Goal: Task Accomplishment & Management: Manage account settings

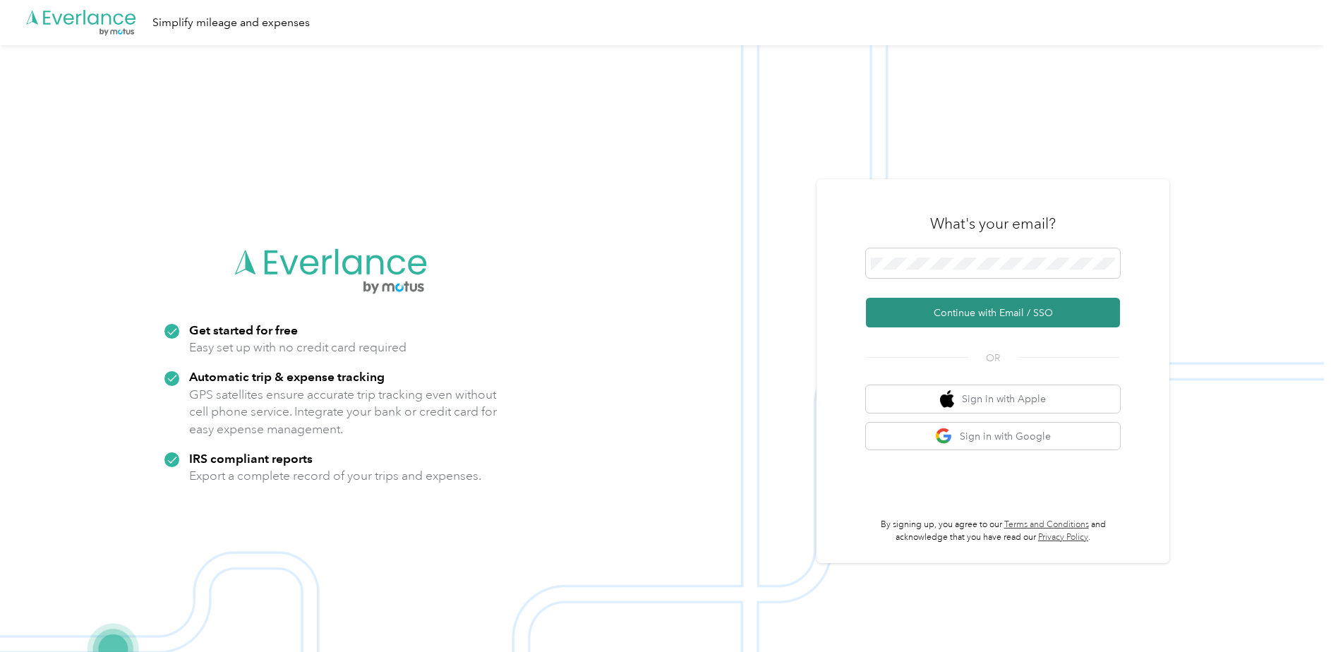
click at [1013, 314] on button "Continue with Email / SSO" at bounding box center [993, 313] width 254 height 30
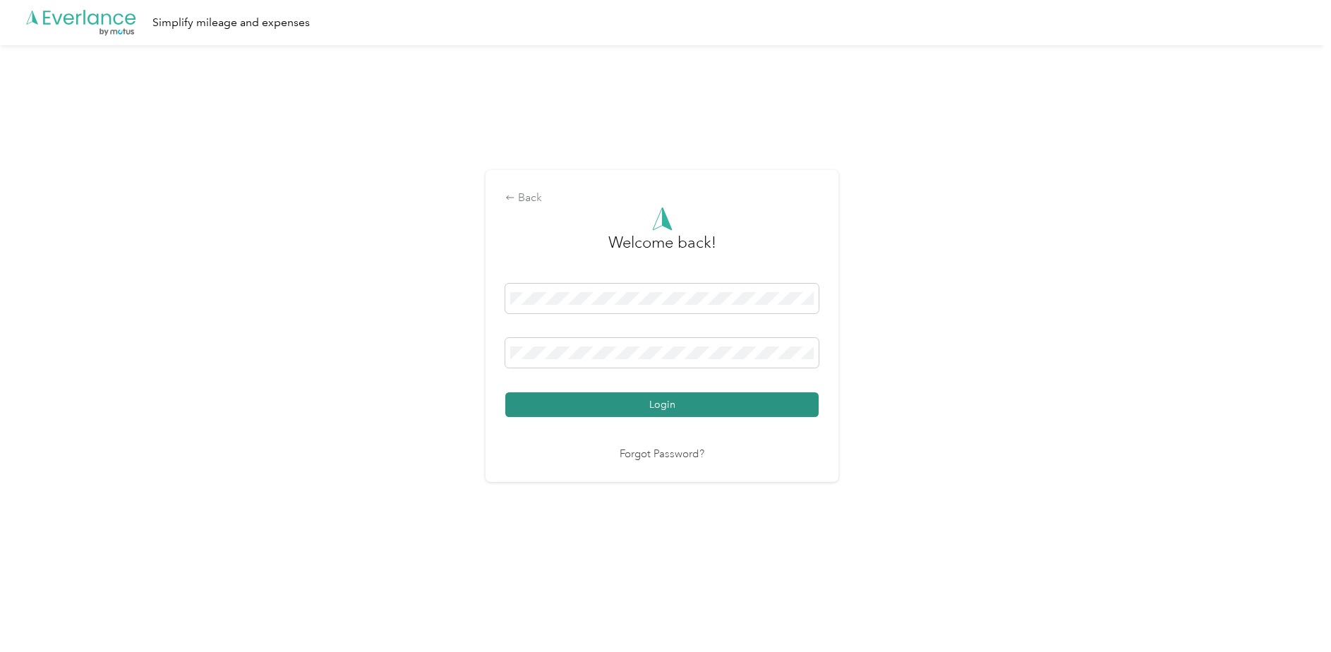
click at [659, 405] on button "Login" at bounding box center [661, 405] width 313 height 25
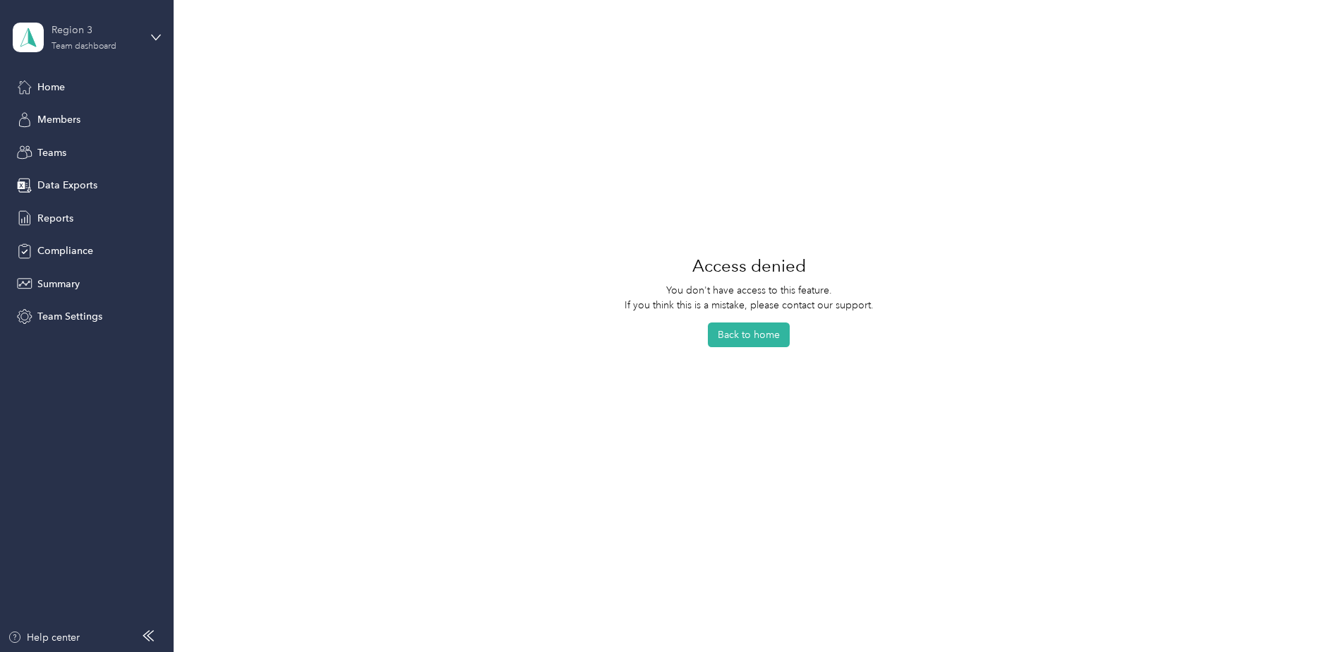
click at [61, 27] on div "Region 3" at bounding box center [96, 30] width 88 height 15
click at [71, 144] on div "Personal dashboard" at bounding box center [69, 147] width 89 height 15
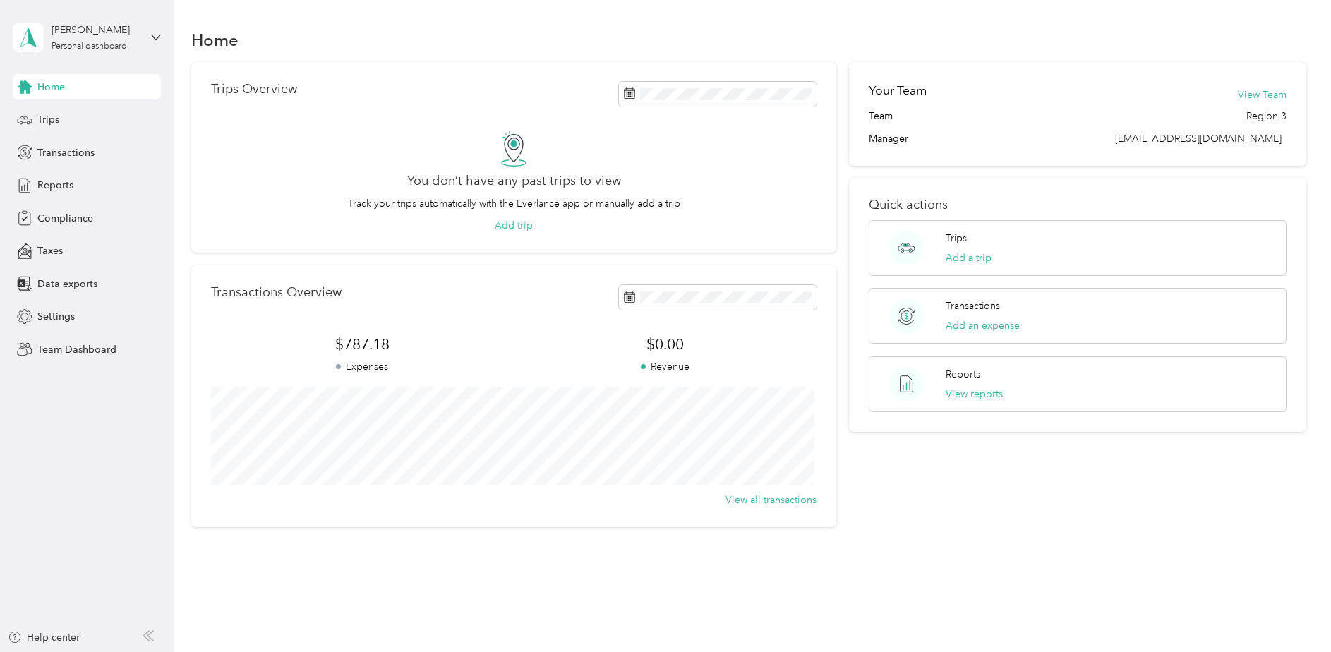
click at [149, 35] on div "[PERSON_NAME] Personal dashboard" at bounding box center [87, 37] width 148 height 49
click at [86, 439] on aside "[PERSON_NAME] Personal dashboard Home Trips Transactions Reports Compliance Tax…" at bounding box center [87, 326] width 174 height 652
click at [48, 217] on span "Compliance" at bounding box center [65, 218] width 56 height 15
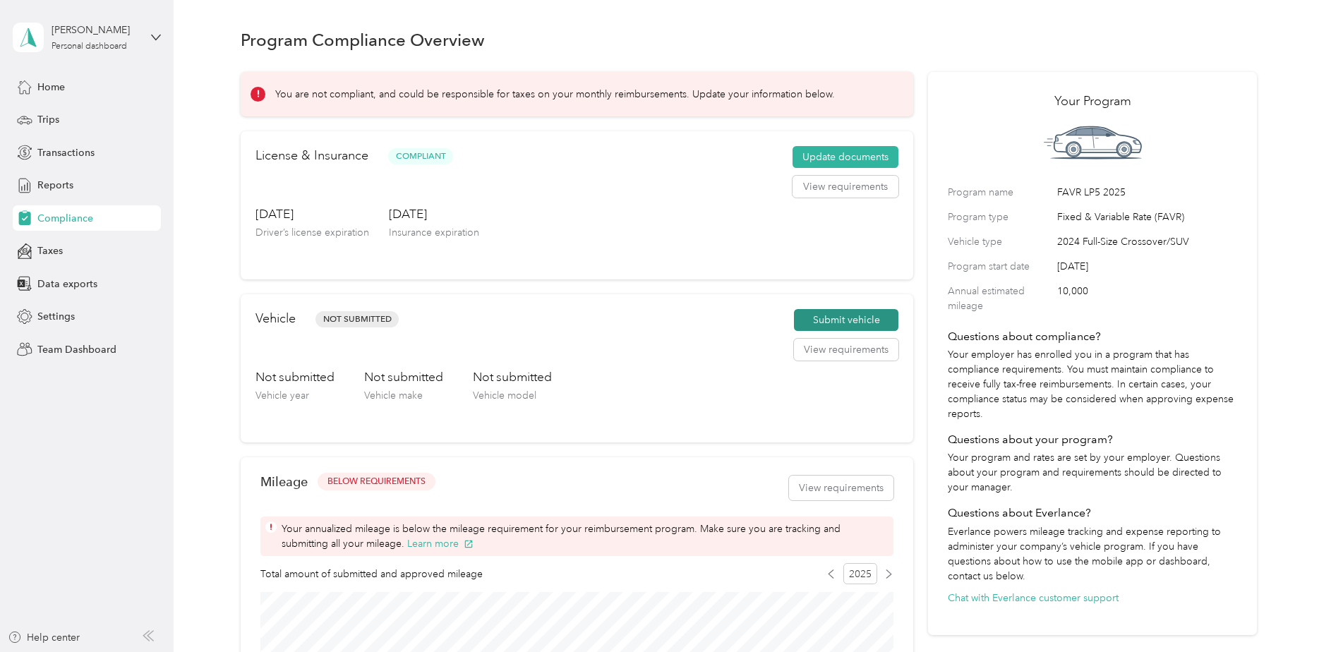
click at [852, 319] on button "Submit vehicle" at bounding box center [846, 320] width 104 height 23
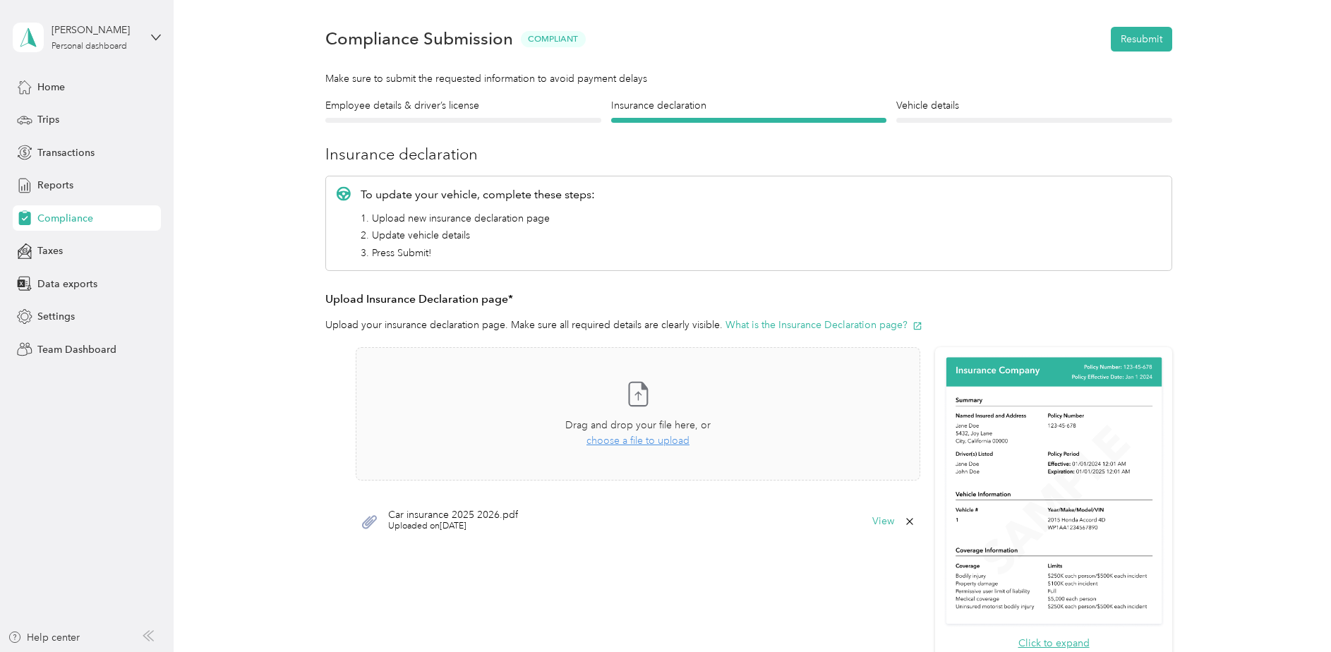
scroll to position [71, 0]
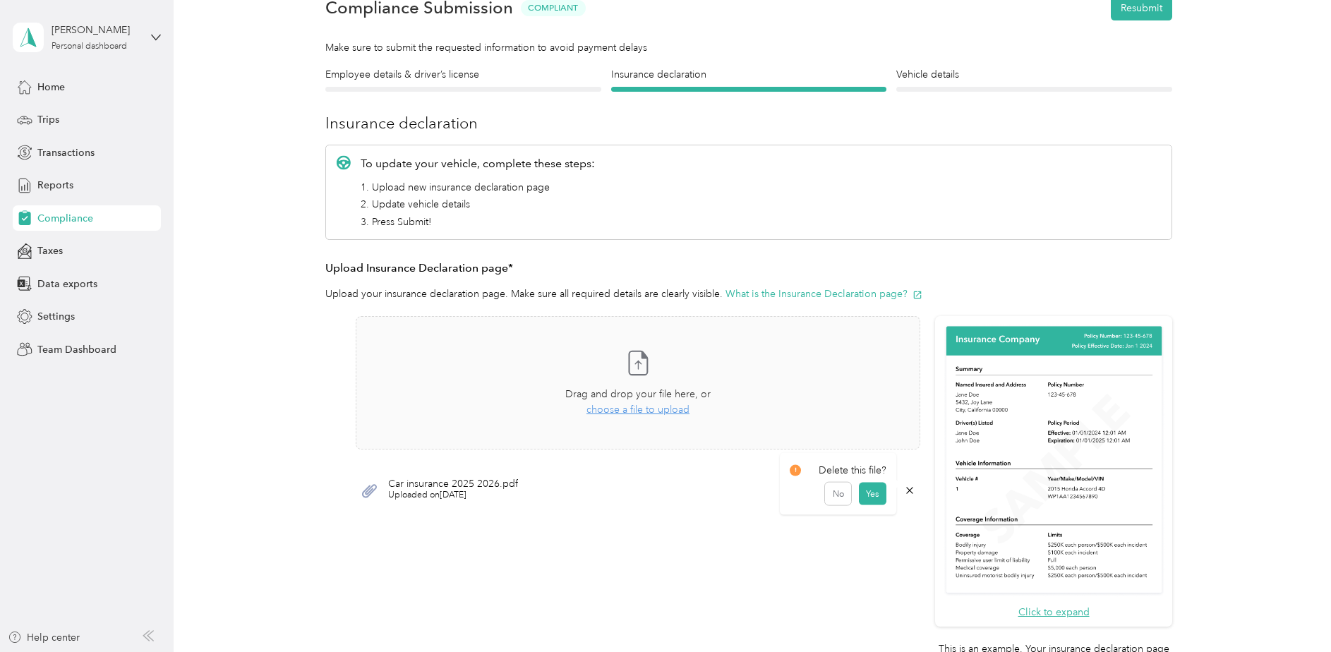
click at [911, 491] on icon at bounding box center [909, 490] width 11 height 11
click at [869, 501] on button "Yes" at bounding box center [873, 500] width 28 height 23
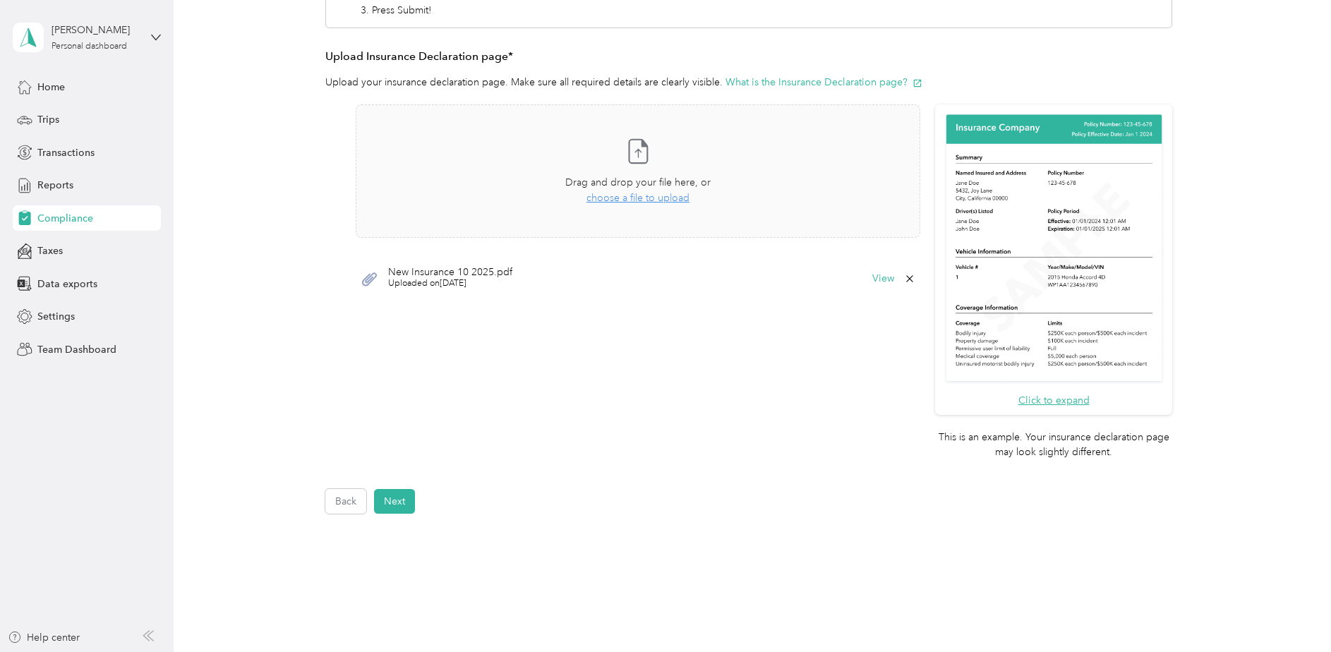
scroll to position [0, 0]
click at [404, 501] on button "Next" at bounding box center [394, 501] width 41 height 25
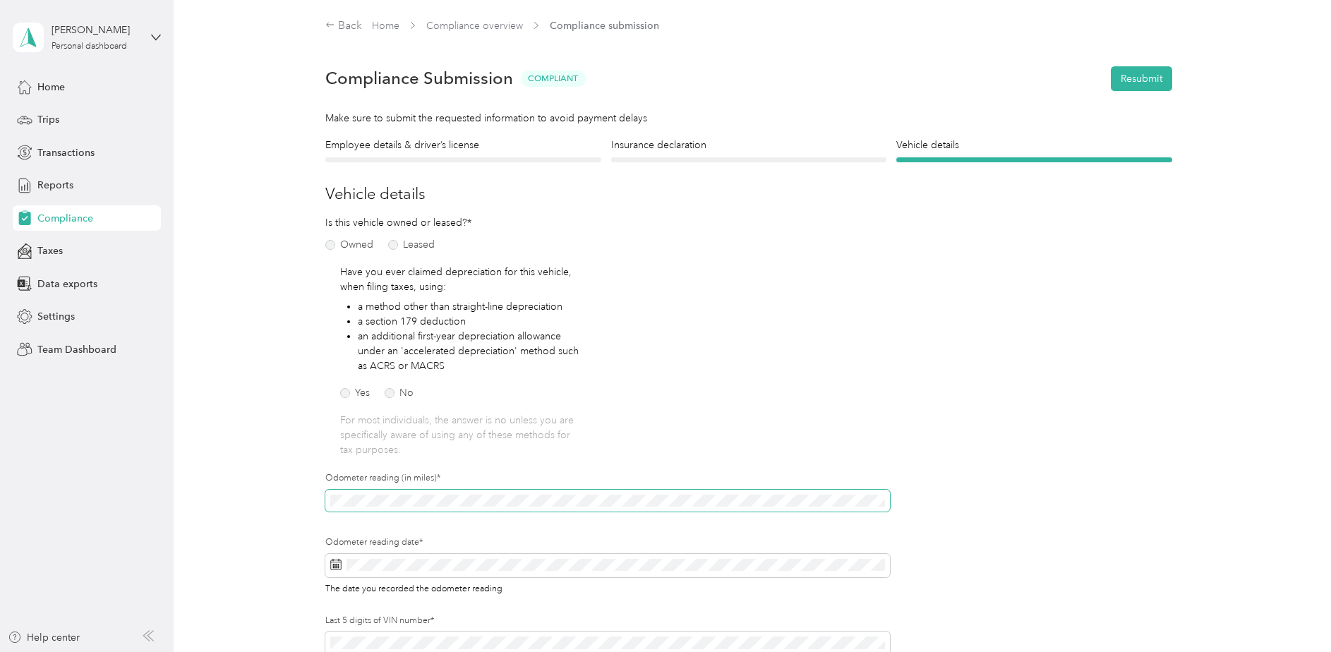
click at [301, 501] on div "Employee details & driver’s license License Insurance declaration Insurance Veh…" at bounding box center [749, 432] width 1017 height 588
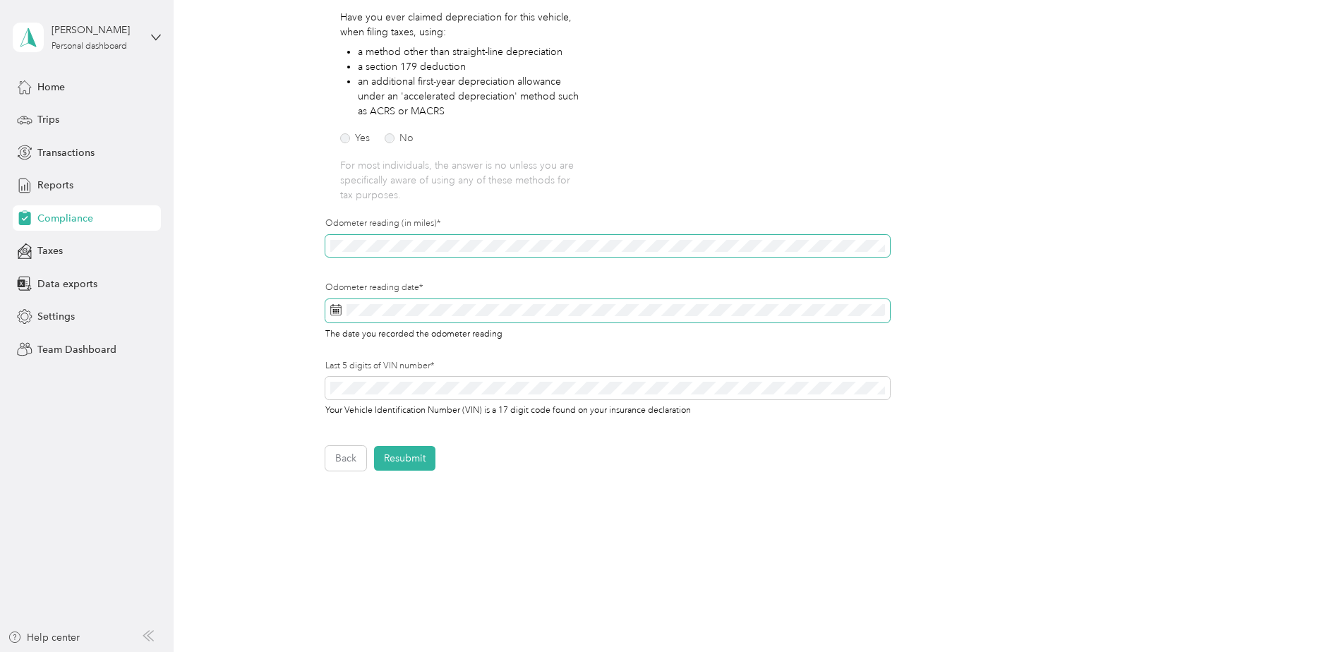
scroll to position [279, 0]
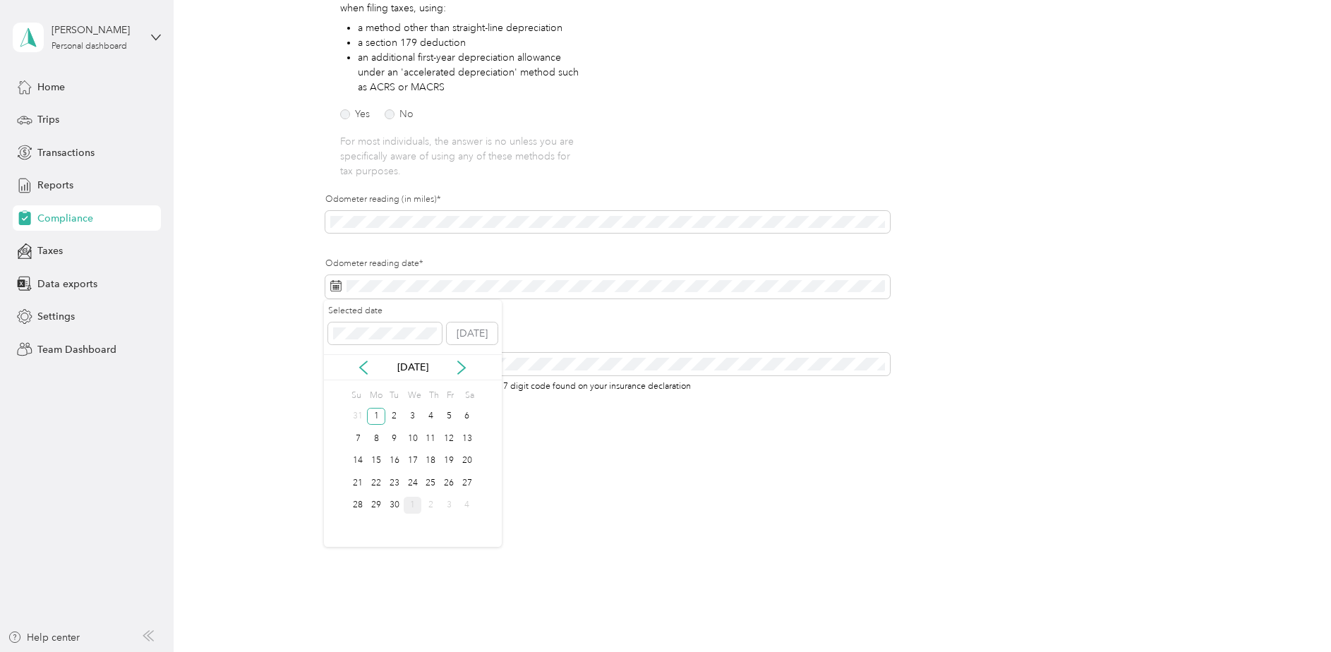
click at [411, 510] on div "1" at bounding box center [413, 506] width 18 height 18
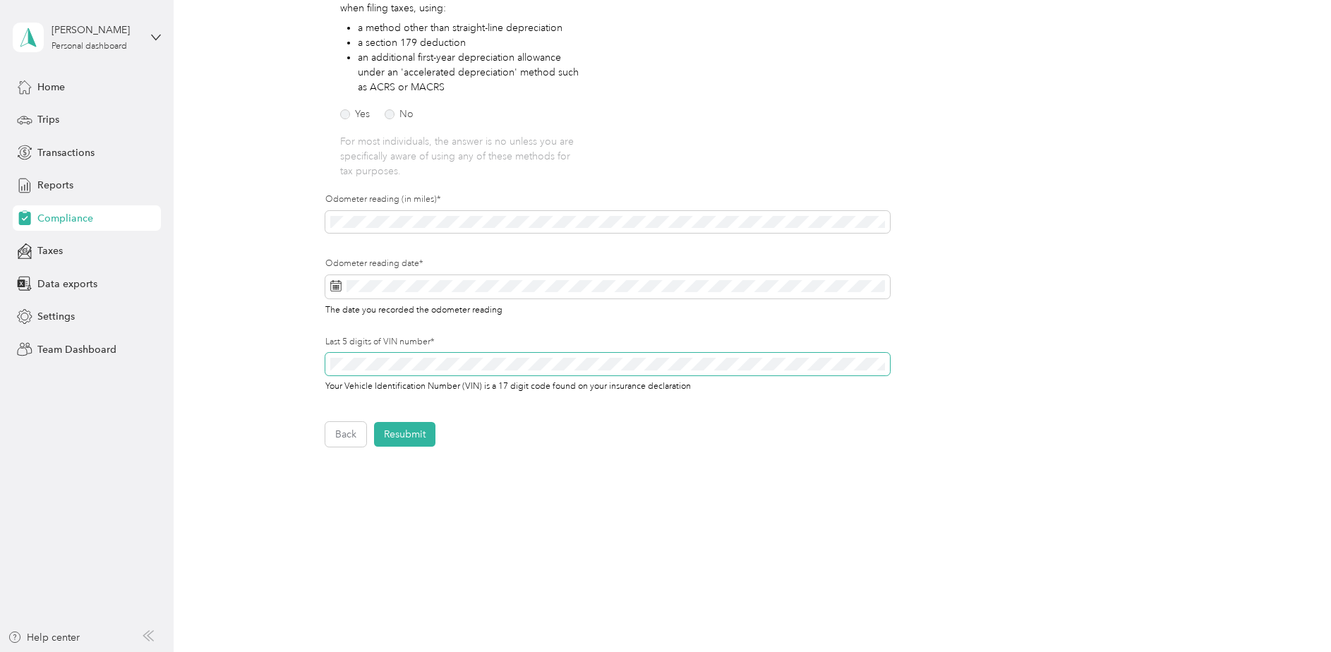
click at [287, 368] on div "Employee details & driver’s license License Insurance declaration Insurance Veh…" at bounding box center [749, 153] width 1017 height 588
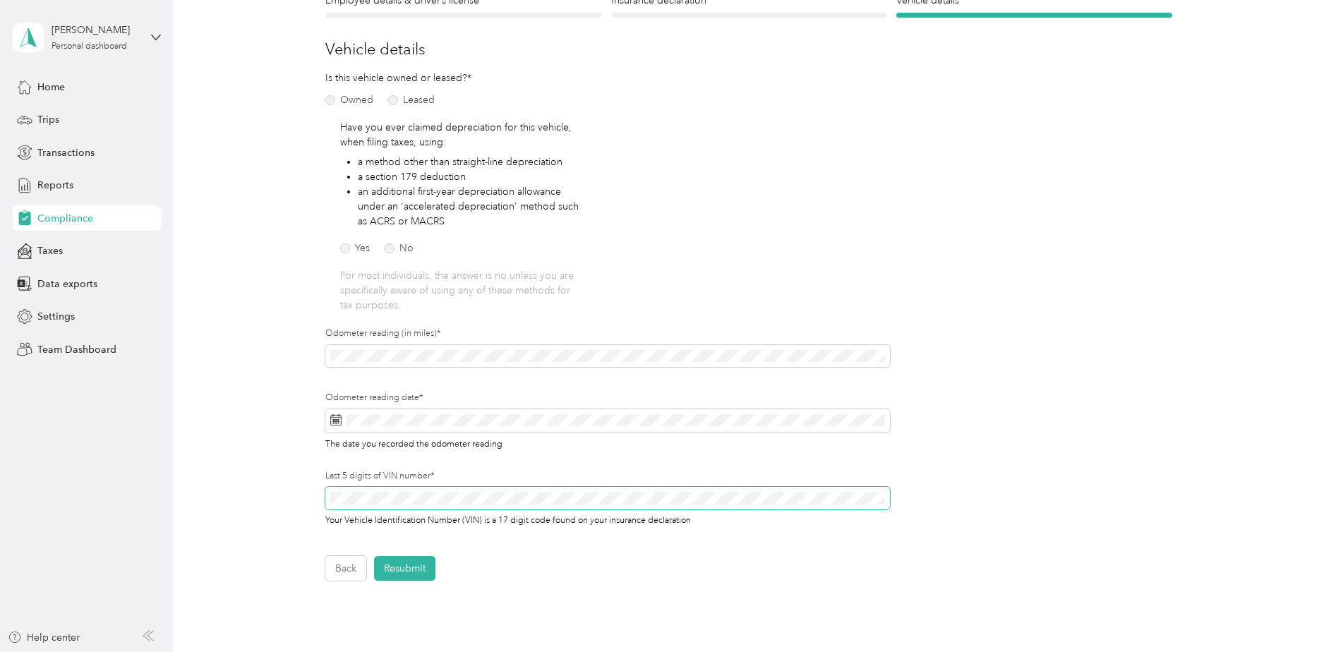
scroll to position [0, 0]
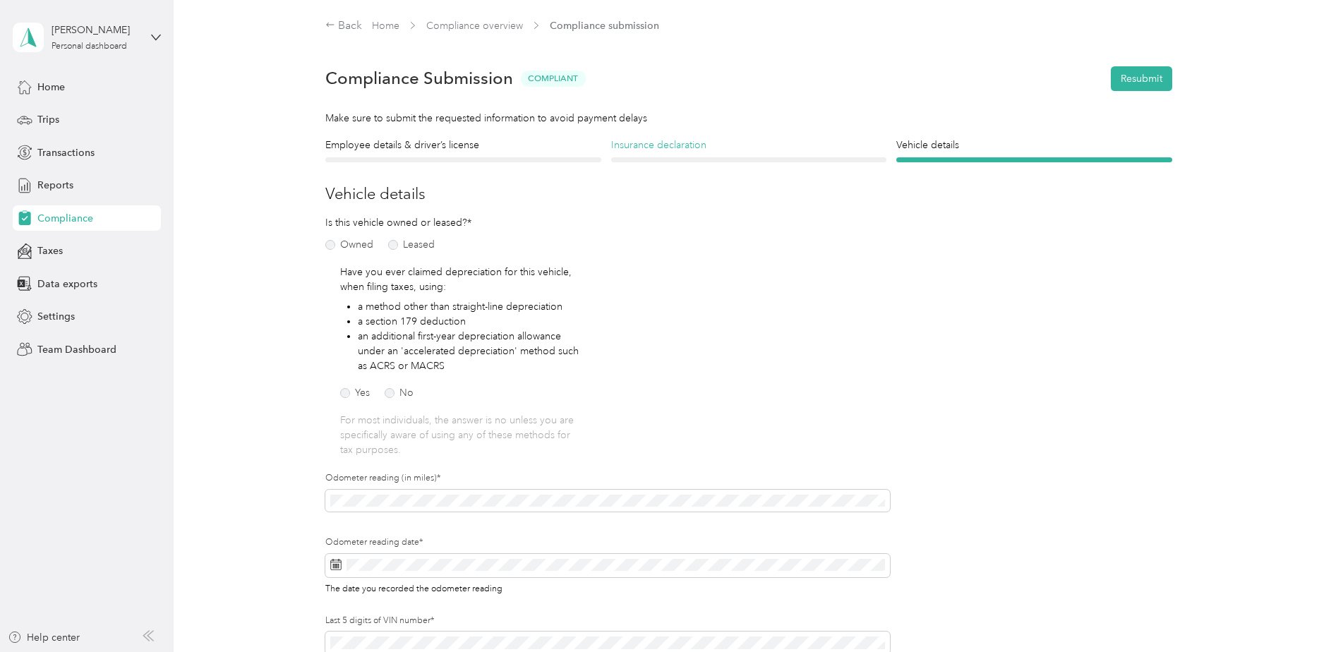
click at [659, 143] on h4 "Insurance declaration" at bounding box center [749, 145] width 276 height 15
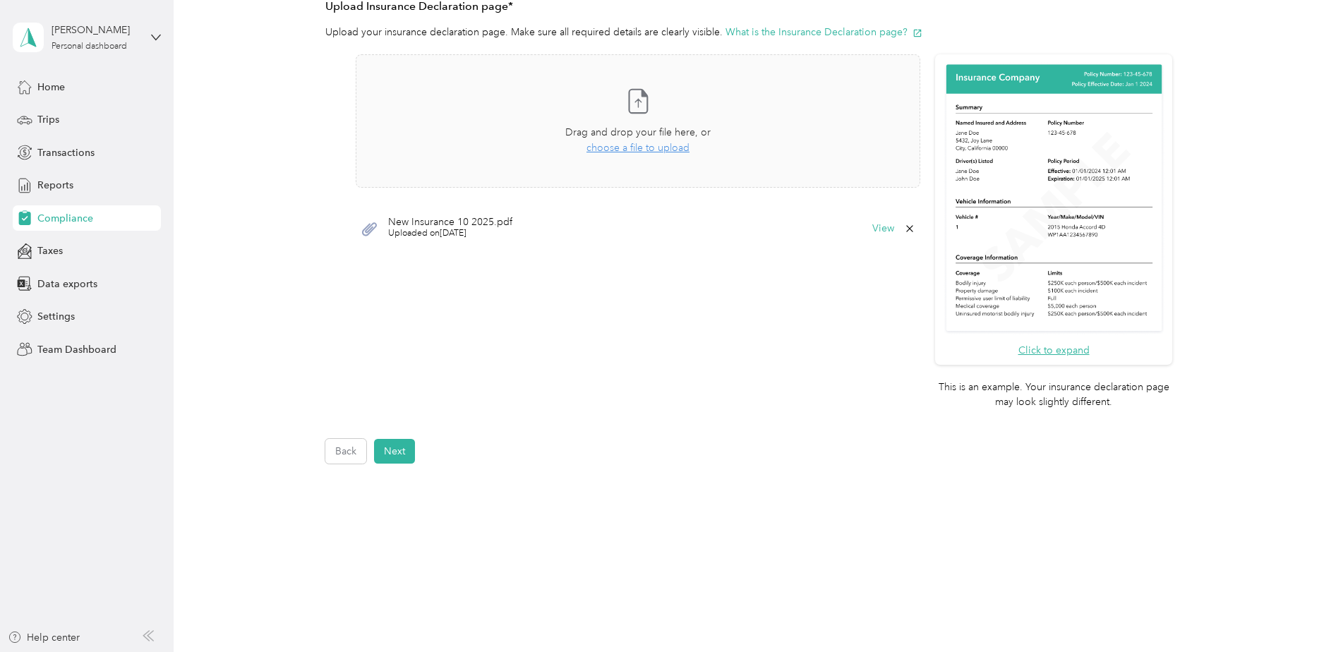
scroll to position [349, 0]
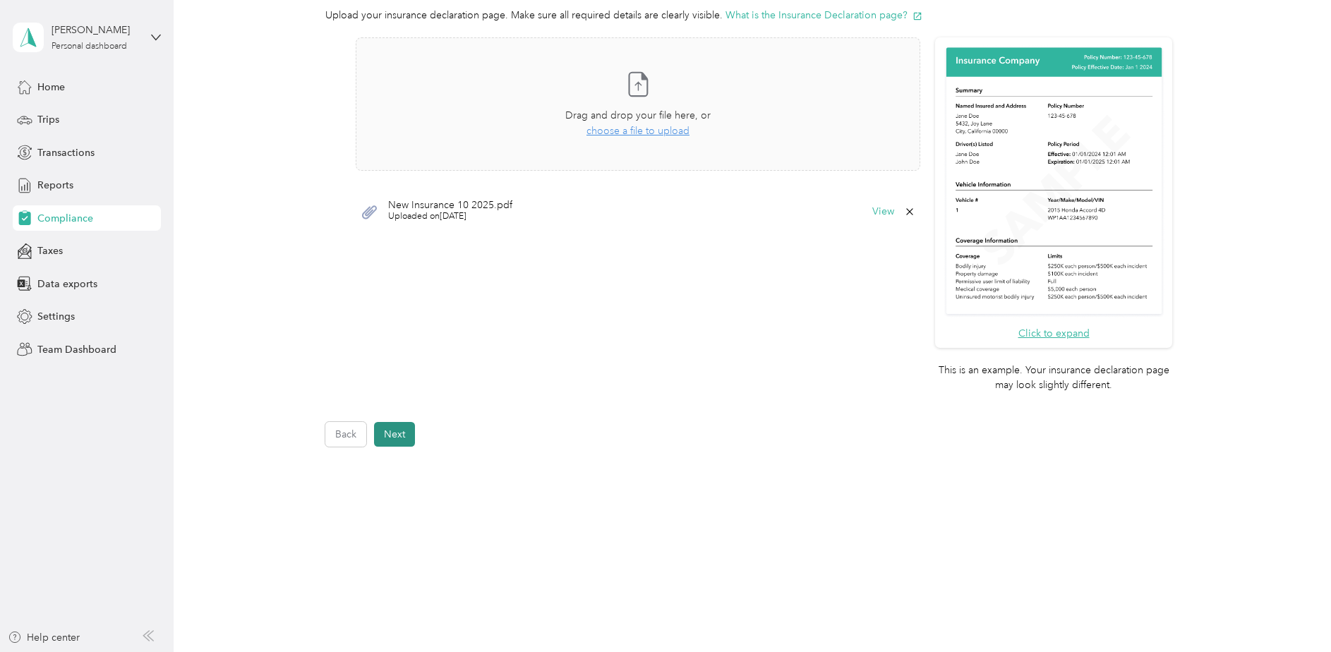
click at [403, 443] on button "Next" at bounding box center [394, 434] width 41 height 25
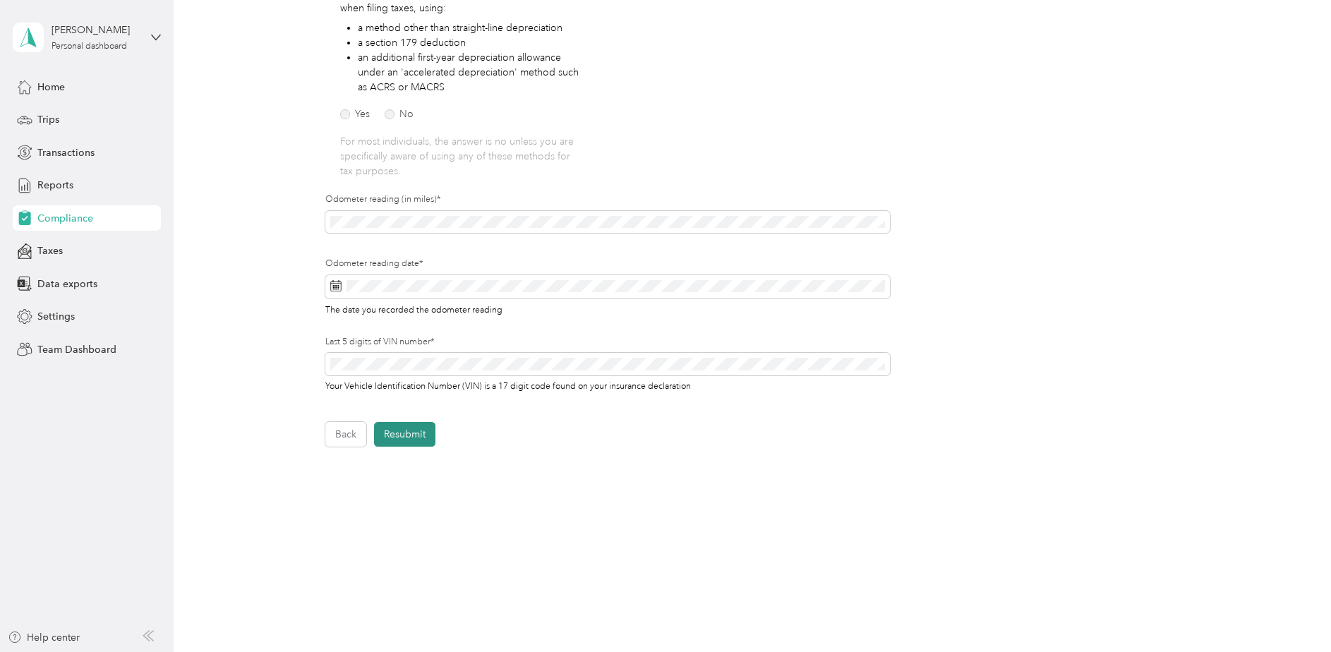
click at [410, 434] on button "Resubmit" at bounding box center [404, 434] width 61 height 25
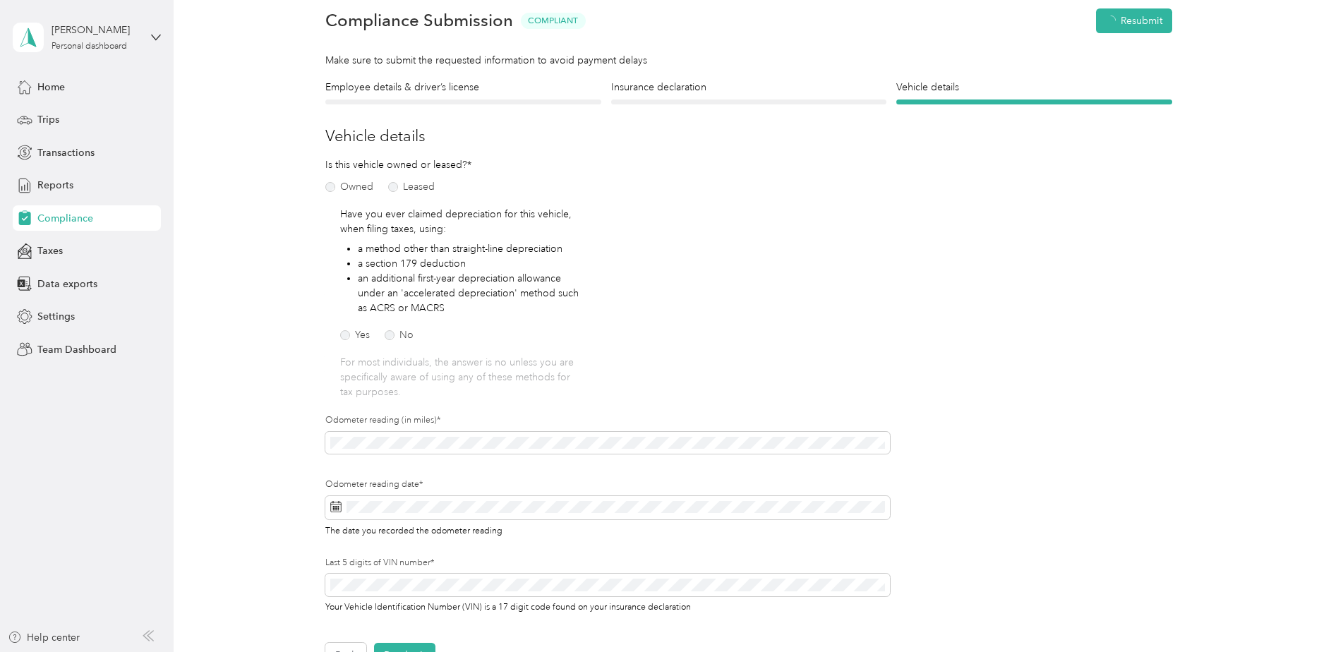
scroll to position [18, 0]
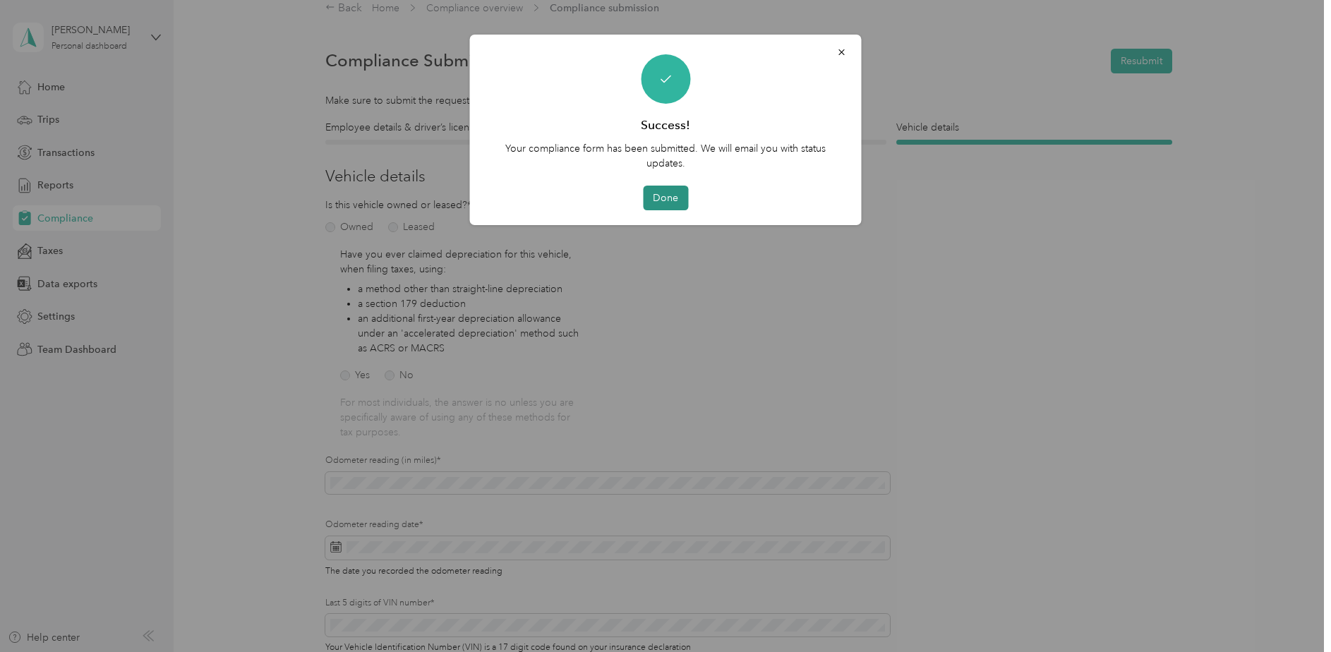
click at [674, 196] on button "Done" at bounding box center [665, 198] width 45 height 25
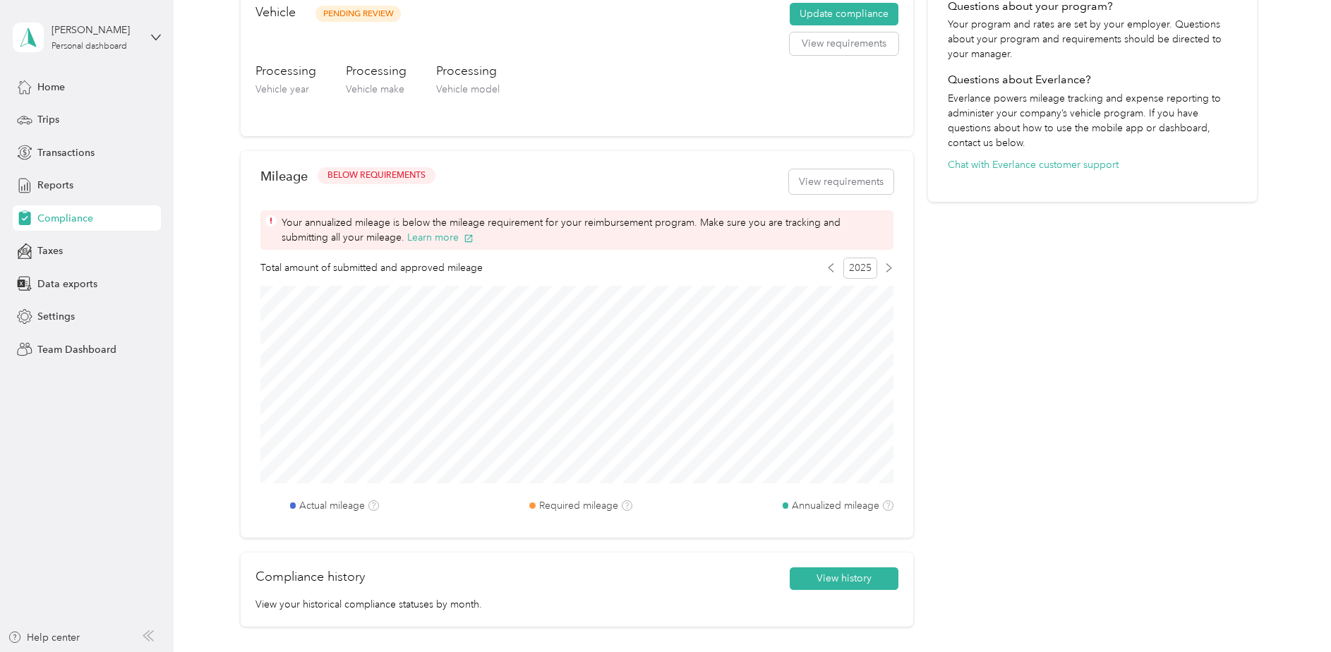
scroll to position [441, 0]
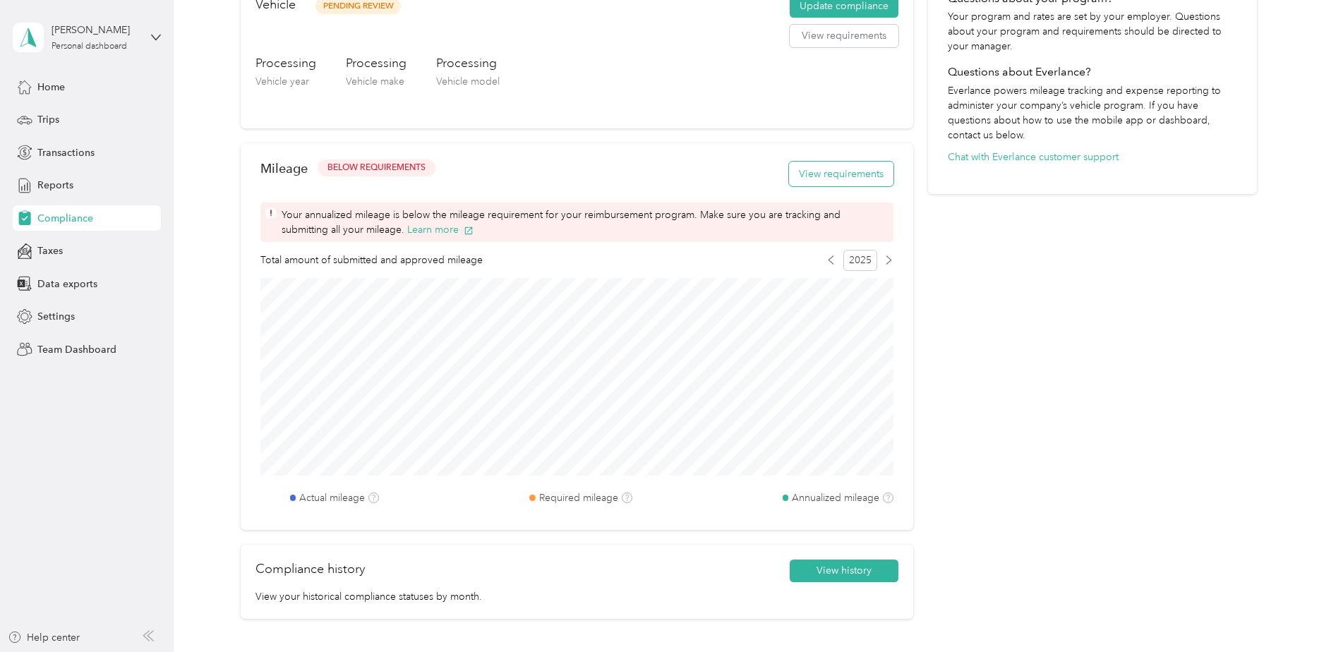
click at [849, 171] on button "View requirements" at bounding box center [841, 174] width 104 height 25
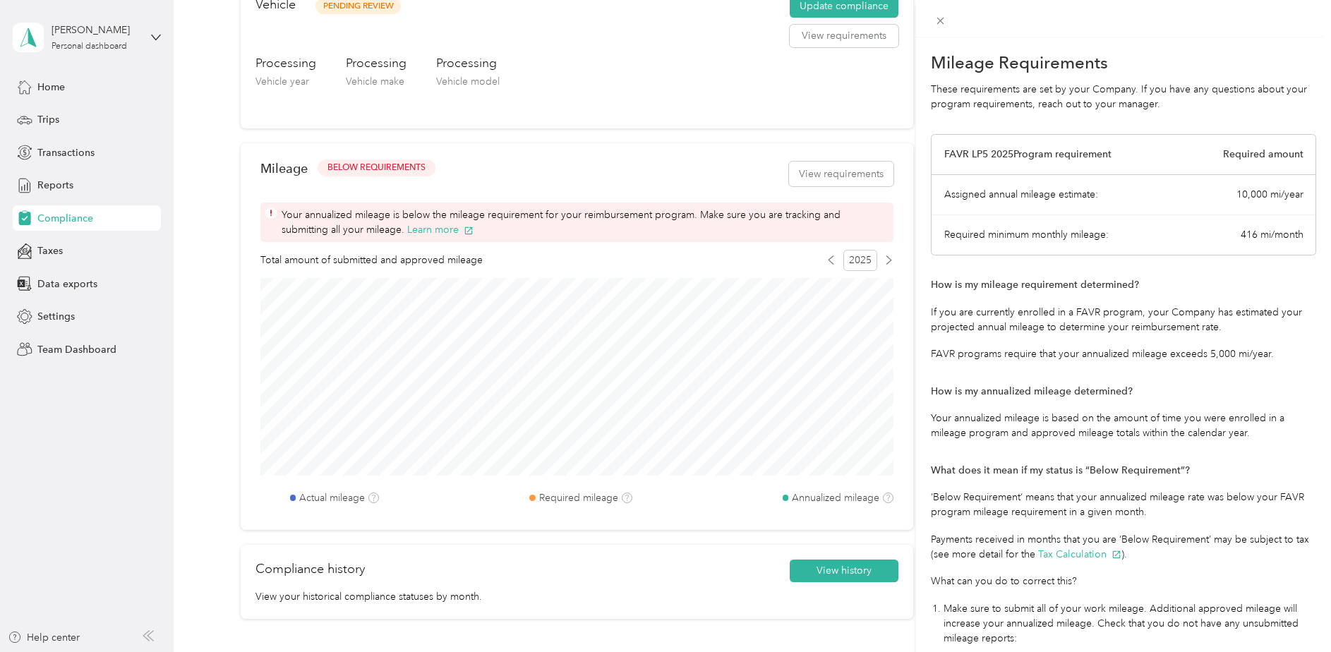
click at [1252, 237] on div "416 mi/month" at bounding box center [1272, 234] width 63 height 15
click at [1264, 196] on div "10,000 mi/year" at bounding box center [1270, 194] width 67 height 15
click at [862, 169] on div "Mileage Requirements These requirements are set by your Company. If you have an…" at bounding box center [665, 326] width 1331 height 652
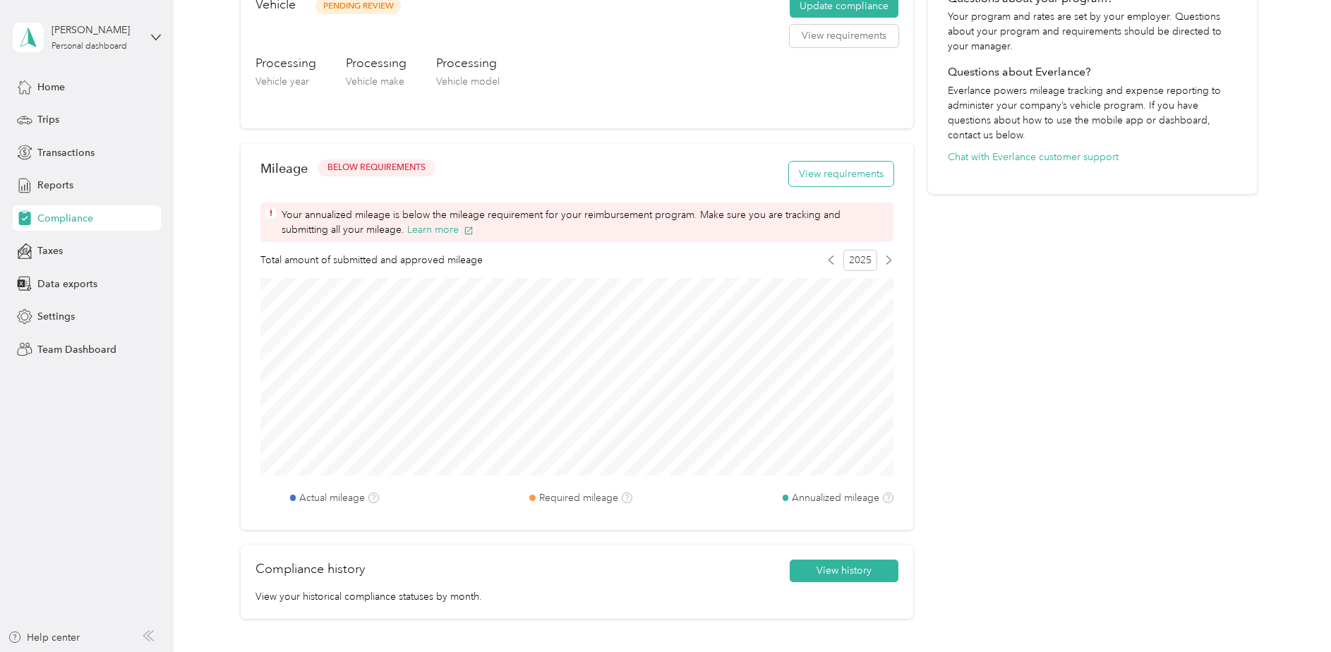
click at [858, 169] on button "View requirements" at bounding box center [841, 174] width 104 height 25
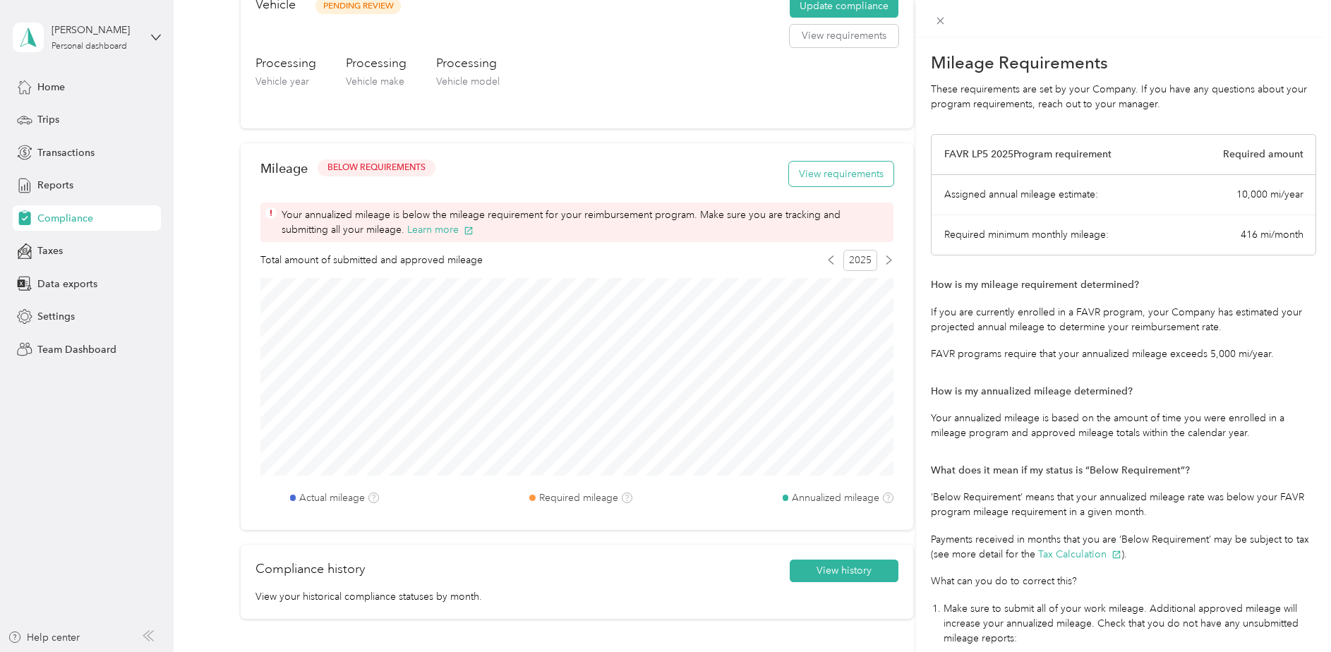
click at [858, 169] on div "Mileage Requirements These requirements are set by your Company. If you have an…" at bounding box center [665, 326] width 1331 height 652
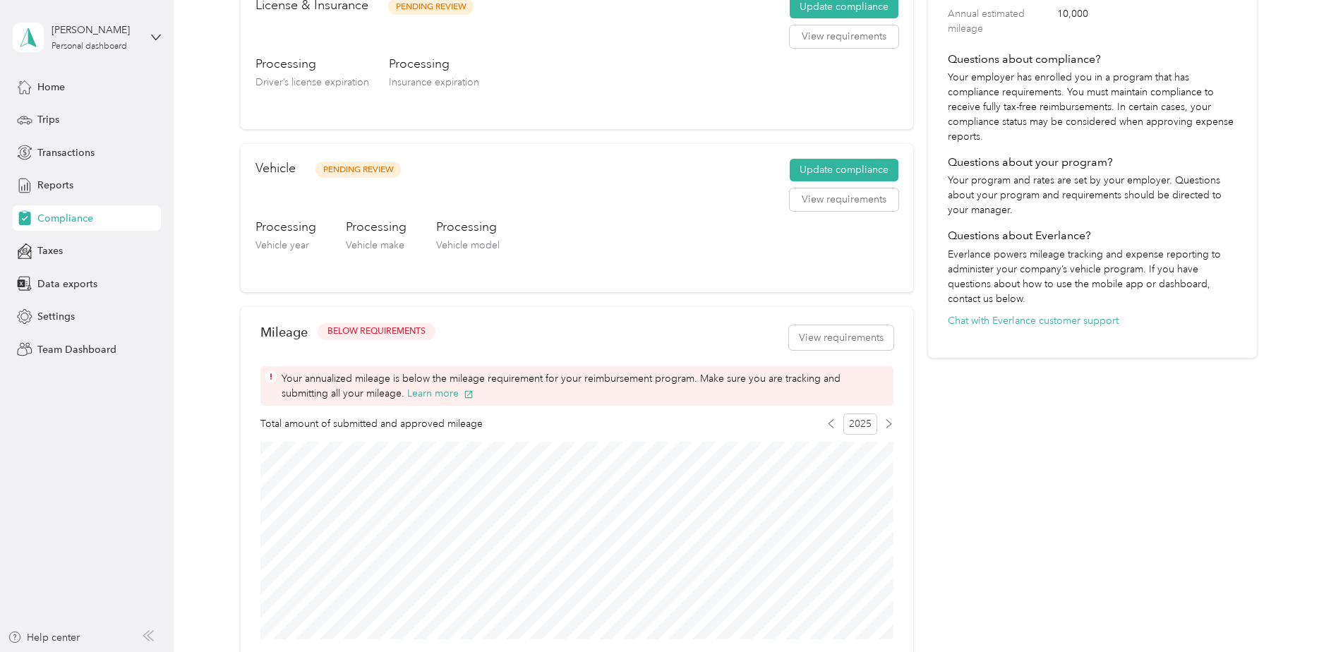
scroll to position [229, 0]
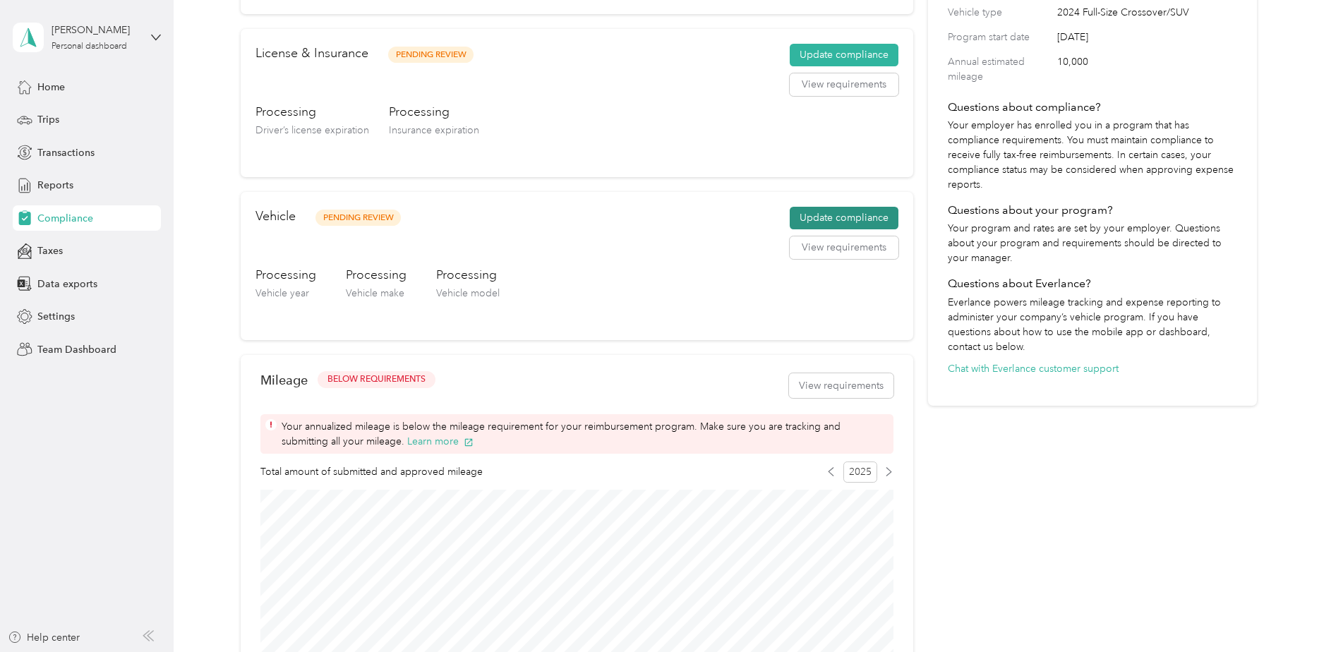
click at [859, 215] on button "Update compliance" at bounding box center [844, 218] width 109 height 23
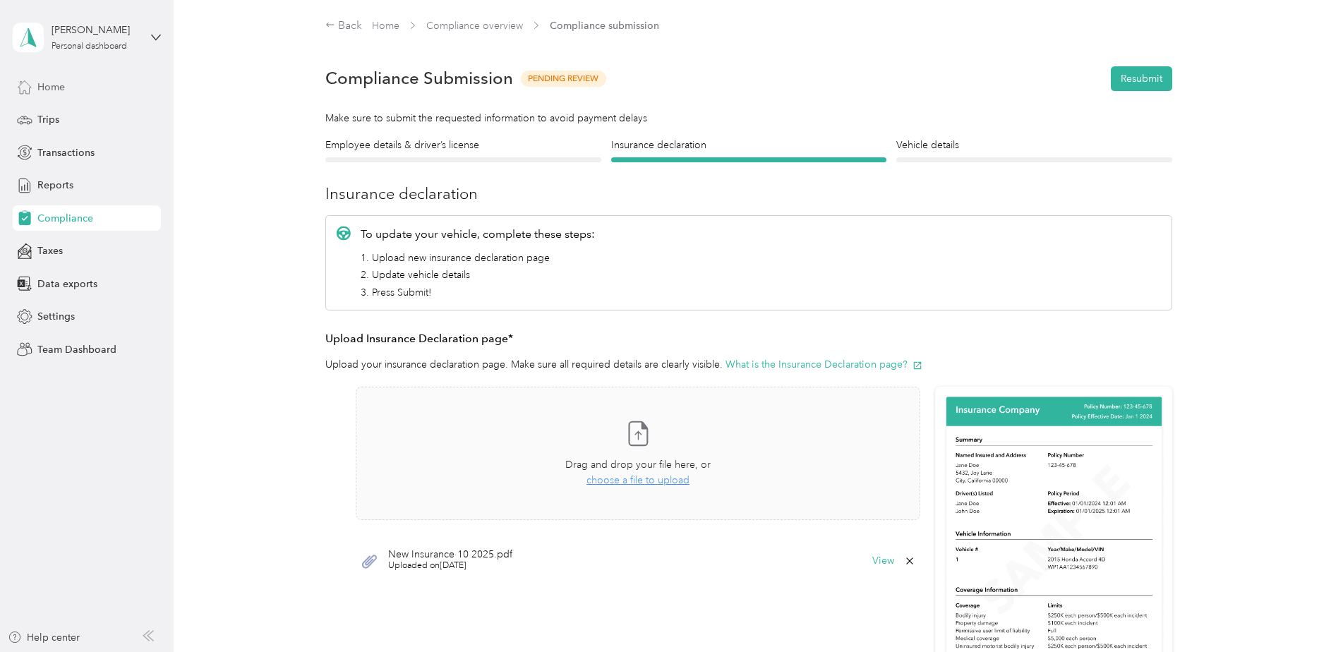
click at [56, 78] on div "Home" at bounding box center [87, 86] width 148 height 25
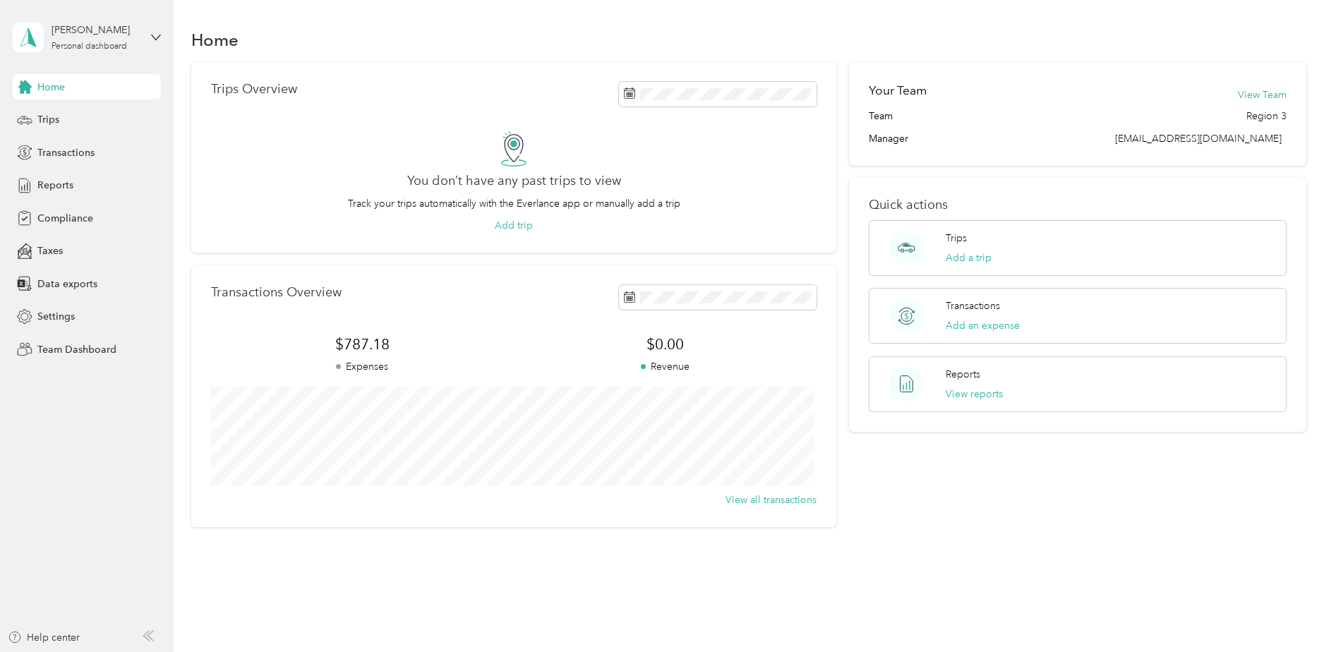
click at [367, 343] on span "$787.18" at bounding box center [362, 345] width 303 height 20
click at [765, 496] on button "View all transactions" at bounding box center [771, 500] width 91 height 15
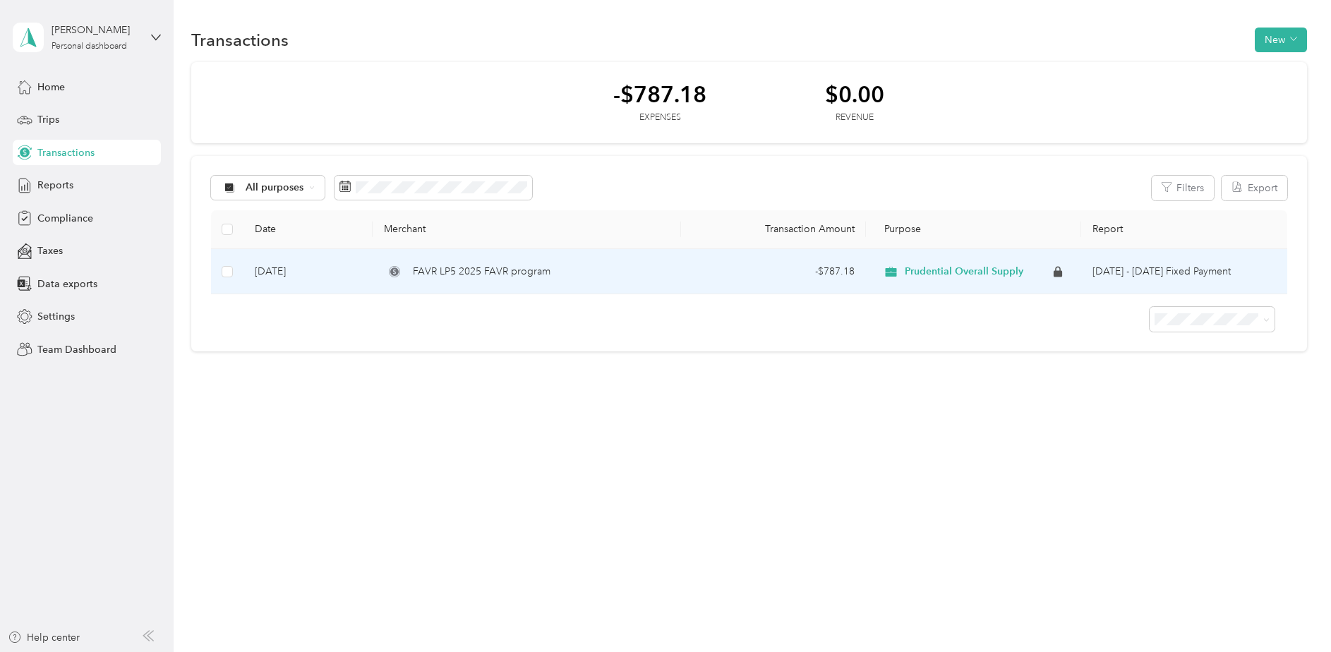
click at [928, 267] on span "Prudential Overall Supply" at bounding box center [964, 271] width 119 height 13
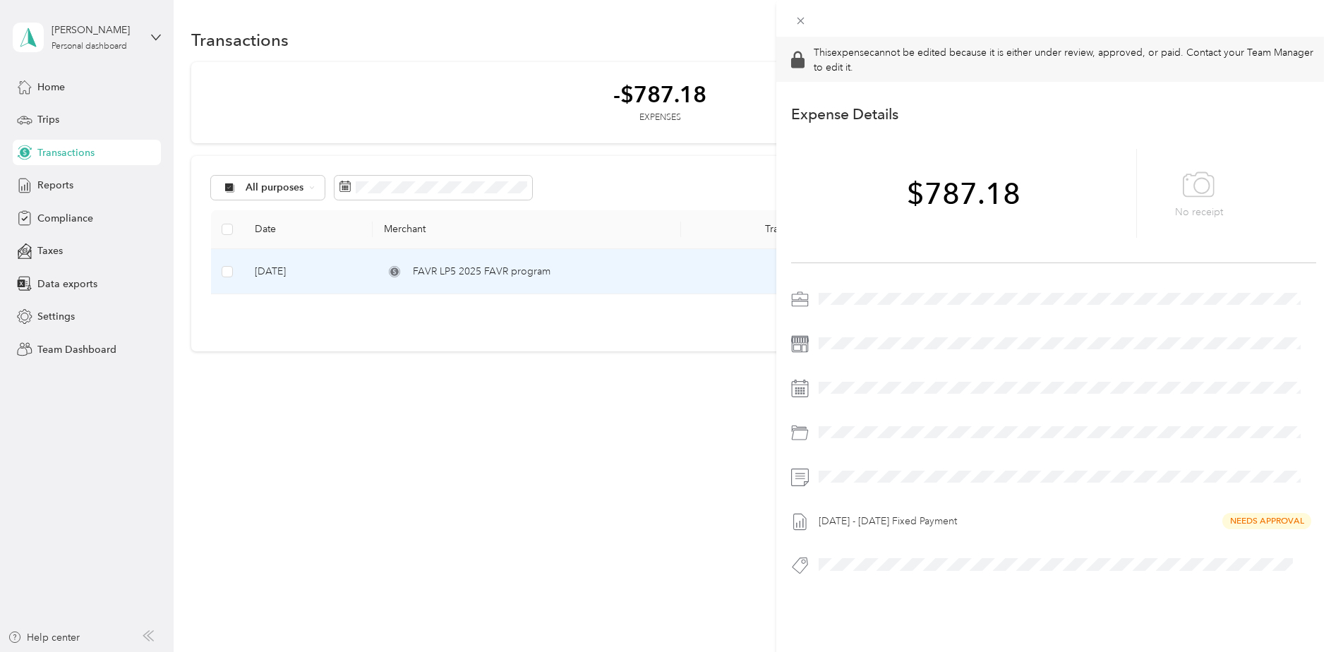
click at [902, 522] on div "[DATE] - [DATE] Fixed Payment Needs Approval" at bounding box center [1065, 521] width 503 height 23
click at [801, 18] on icon at bounding box center [801, 21] width 12 height 12
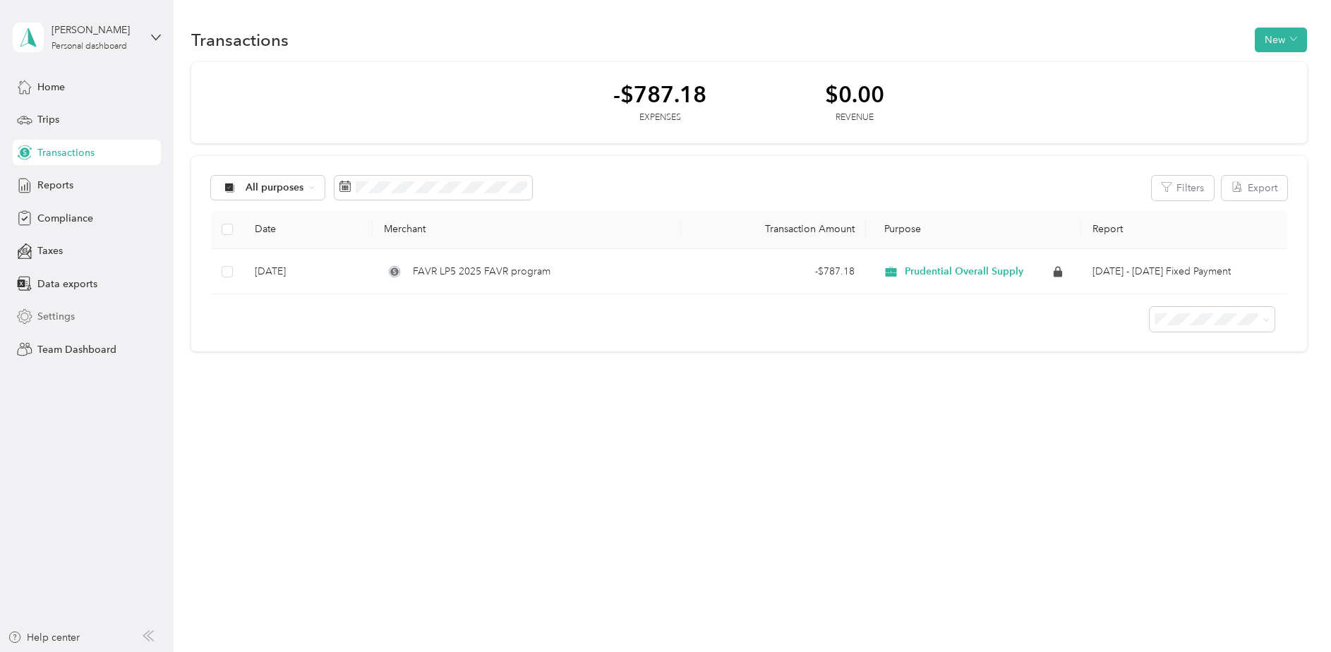
click at [55, 317] on span "Settings" at bounding box center [55, 316] width 37 height 15
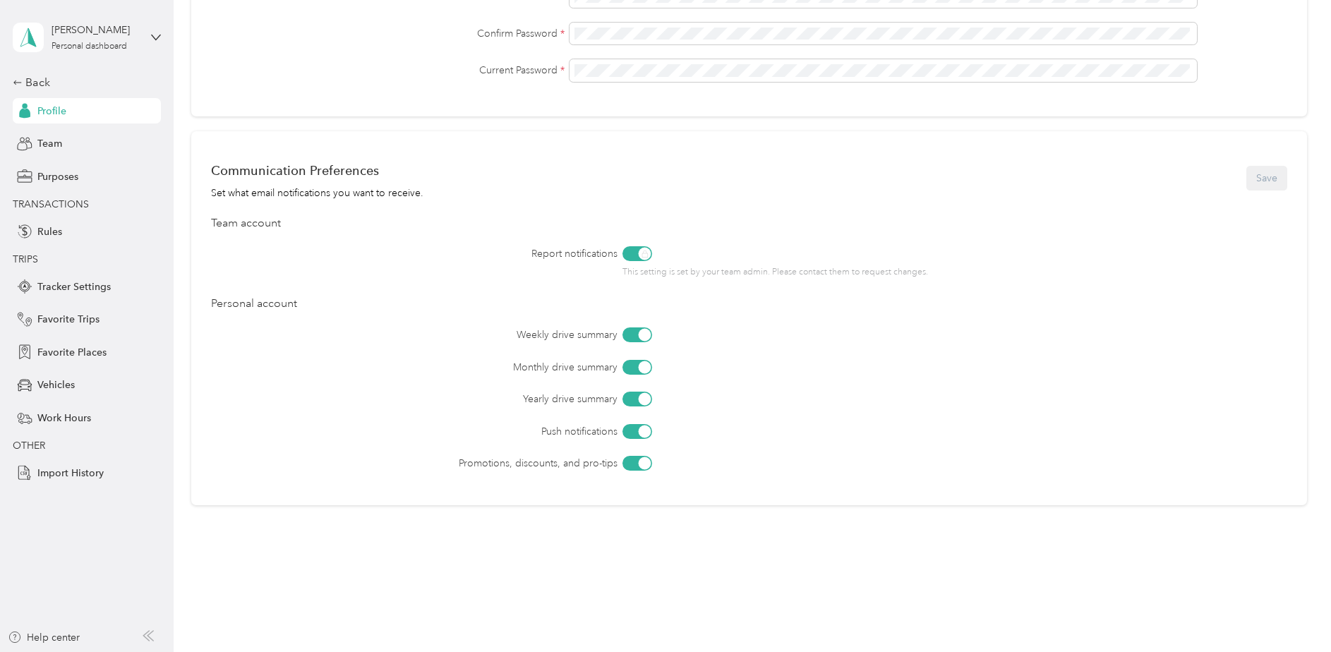
scroll to position [474, 0]
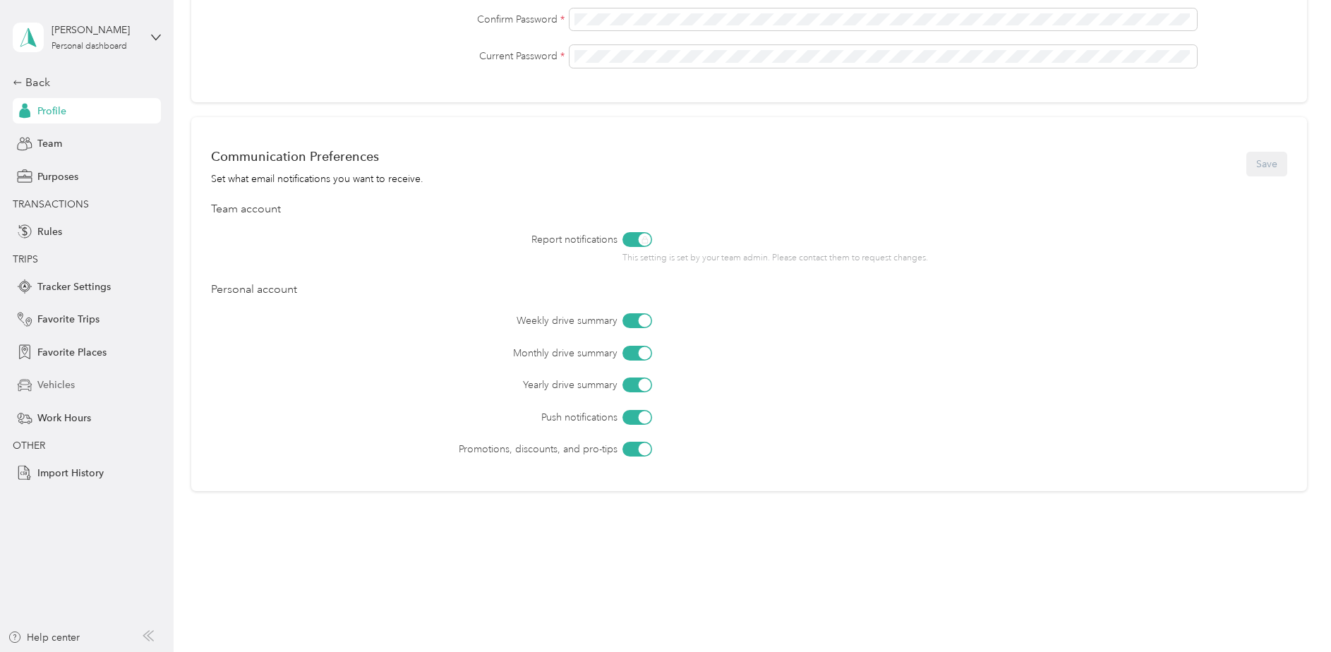
click at [71, 383] on span "Vehicles" at bounding box center [55, 385] width 37 height 15
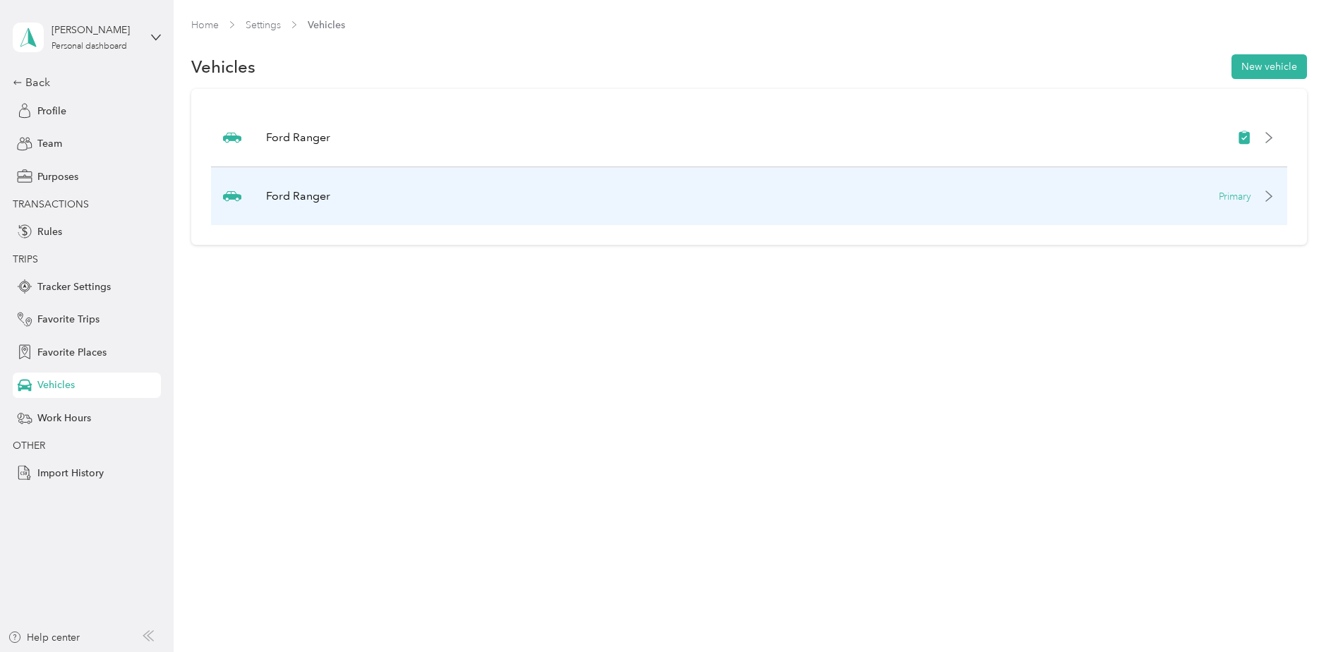
click at [1275, 199] on icon at bounding box center [1269, 196] width 11 height 11
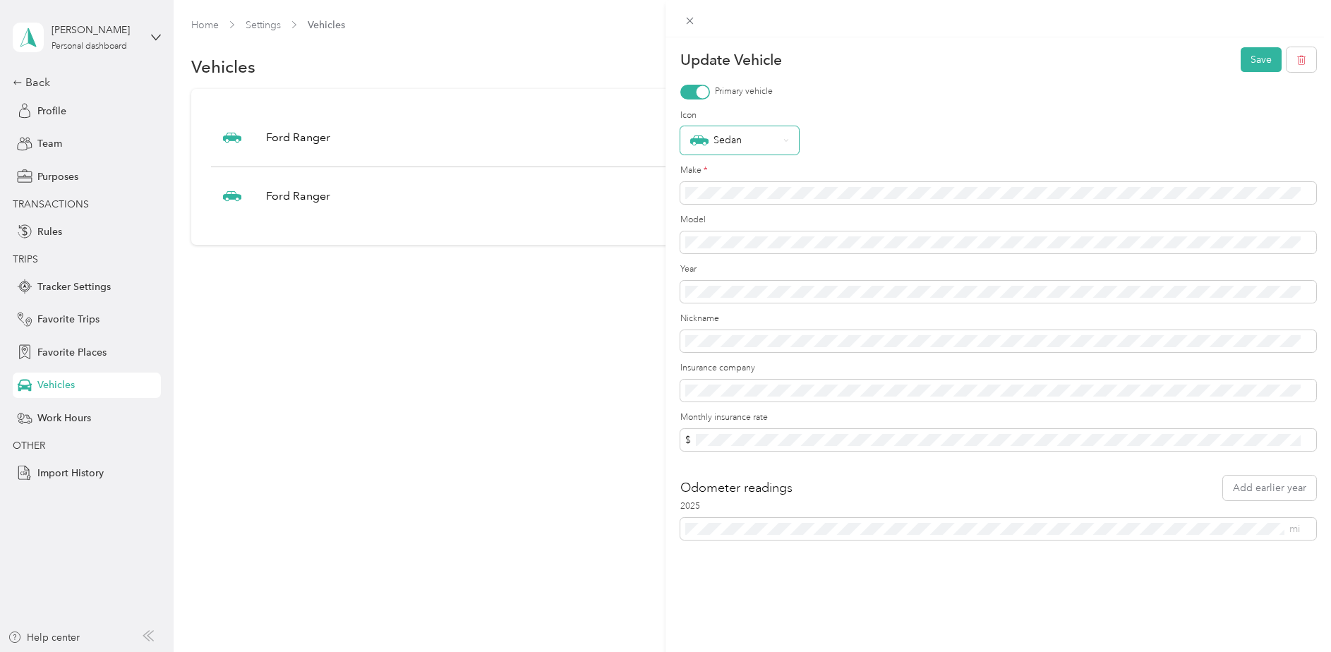
click at [791, 140] on div "Sedan" at bounding box center [740, 140] width 119 height 28
click at [866, 104] on form "Update Vehicle Save Primary vehicle Icon Sedan Make * Model Year Nickname Insur…" at bounding box center [999, 293] width 636 height 493
drag, startPoint x: 719, startPoint y: 201, endPoint x: 684, endPoint y: 197, distance: 35.6
click at [684, 197] on span at bounding box center [999, 193] width 636 height 23
click at [658, 193] on div "Update Vehicle Save Primary vehicle Icon Sedan Make * Model Year Nickname Insur…" at bounding box center [665, 326] width 1331 height 652
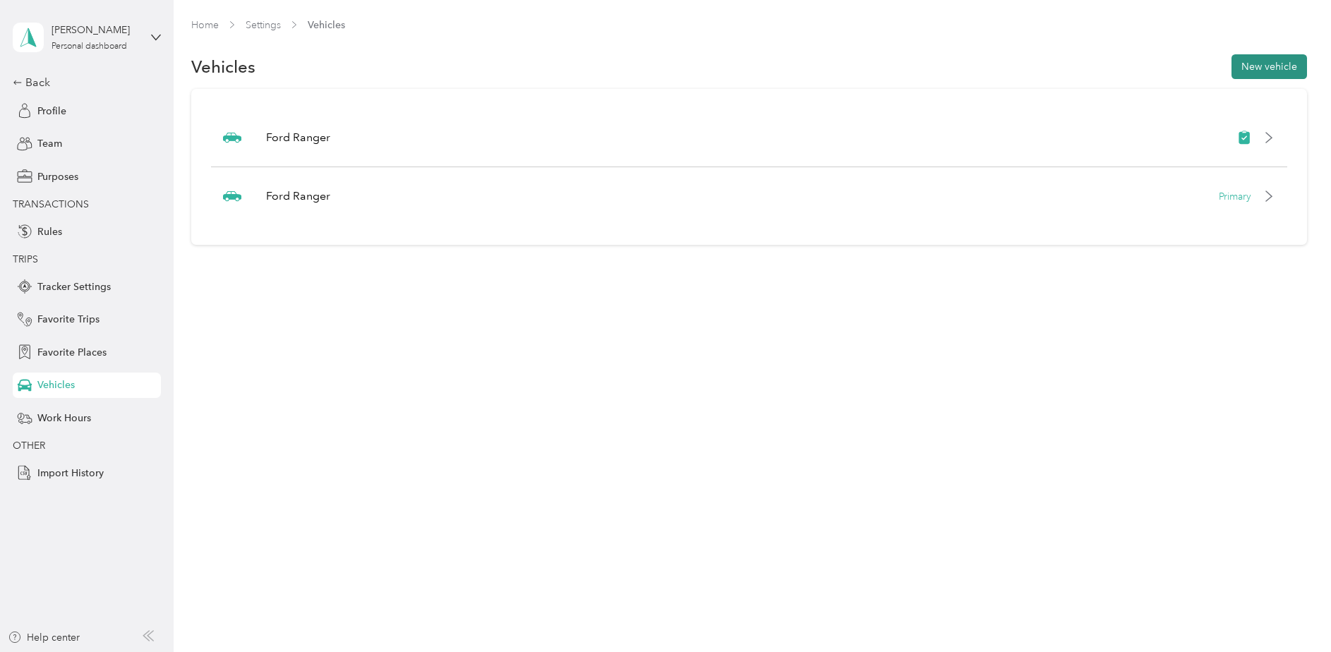
click at [1288, 65] on button "New vehicle" at bounding box center [1270, 66] width 76 height 25
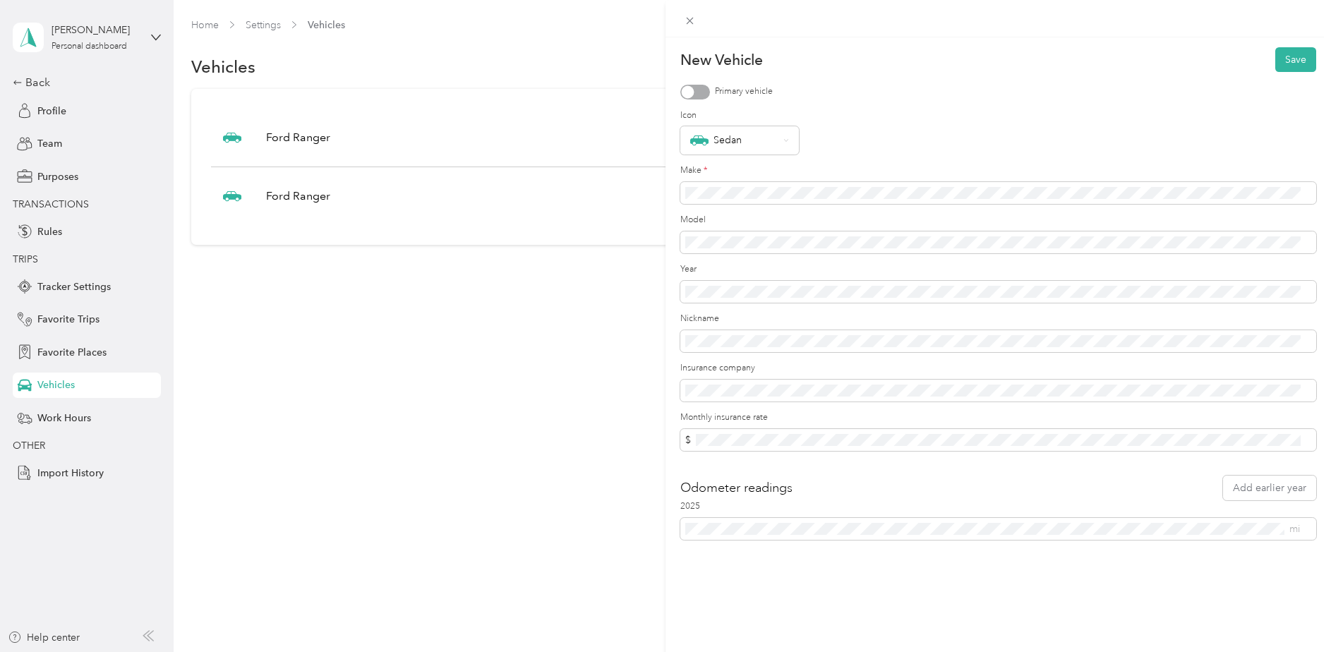
click at [694, 98] on div at bounding box center [696, 92] width 30 height 15
click at [1286, 64] on button "Save" at bounding box center [1296, 59] width 41 height 25
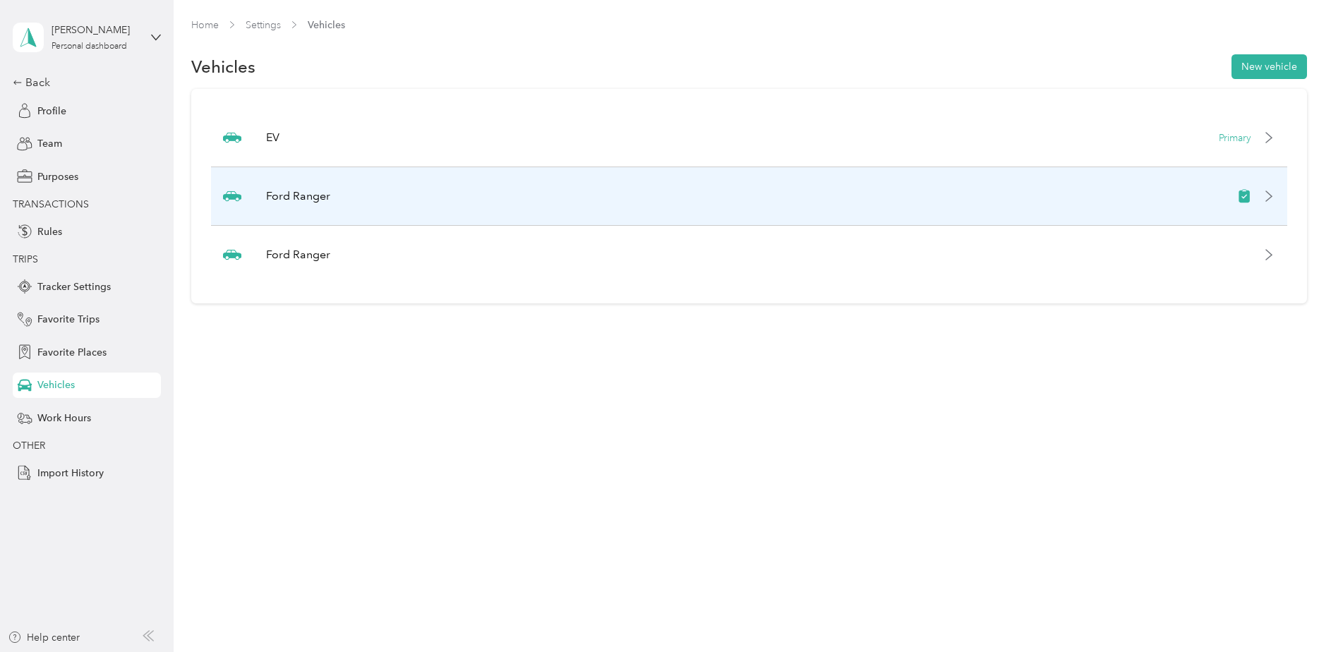
click at [1272, 197] on icon at bounding box center [1270, 196] width 6 height 10
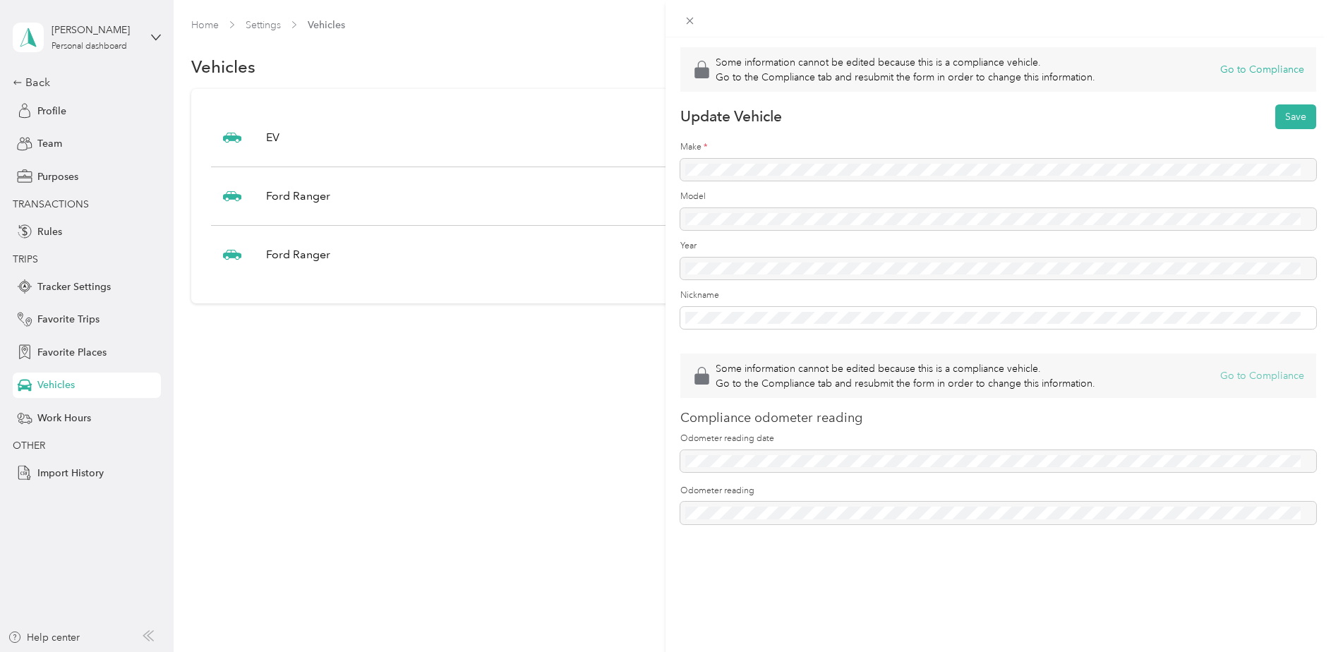
click at [1238, 371] on button "Go to Compliance" at bounding box center [1263, 376] width 84 height 15
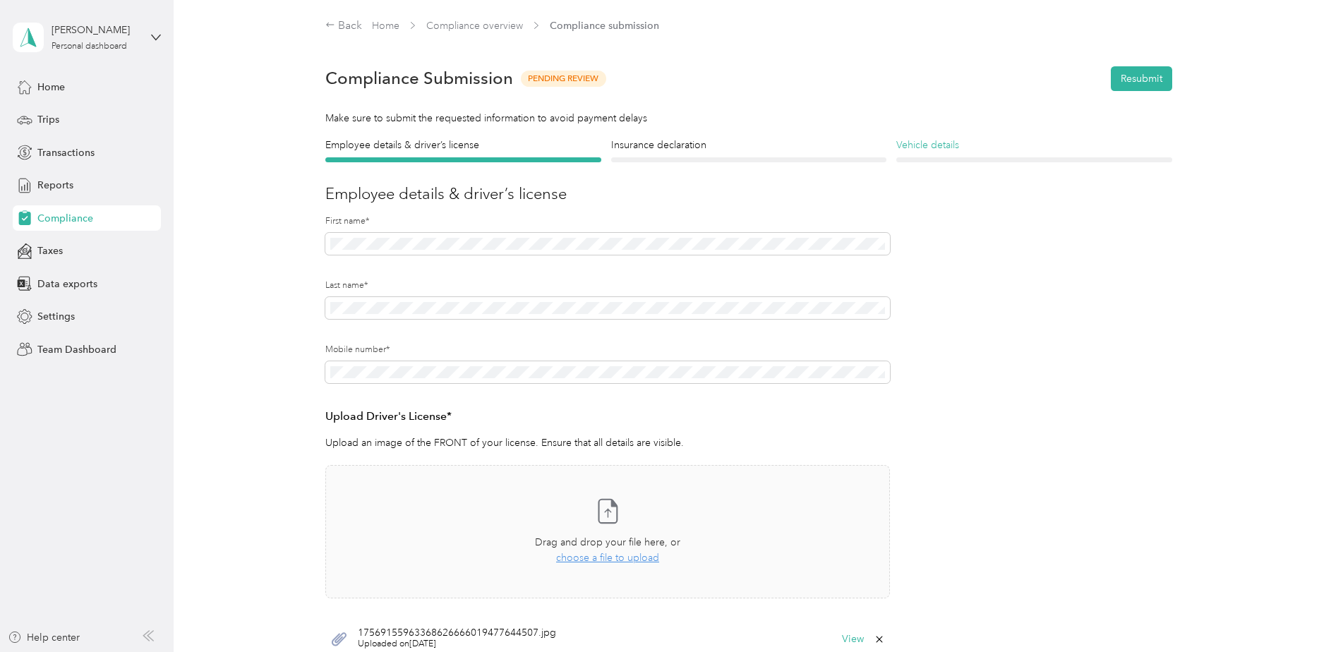
click at [954, 148] on h4 "Vehicle details" at bounding box center [1035, 145] width 276 height 15
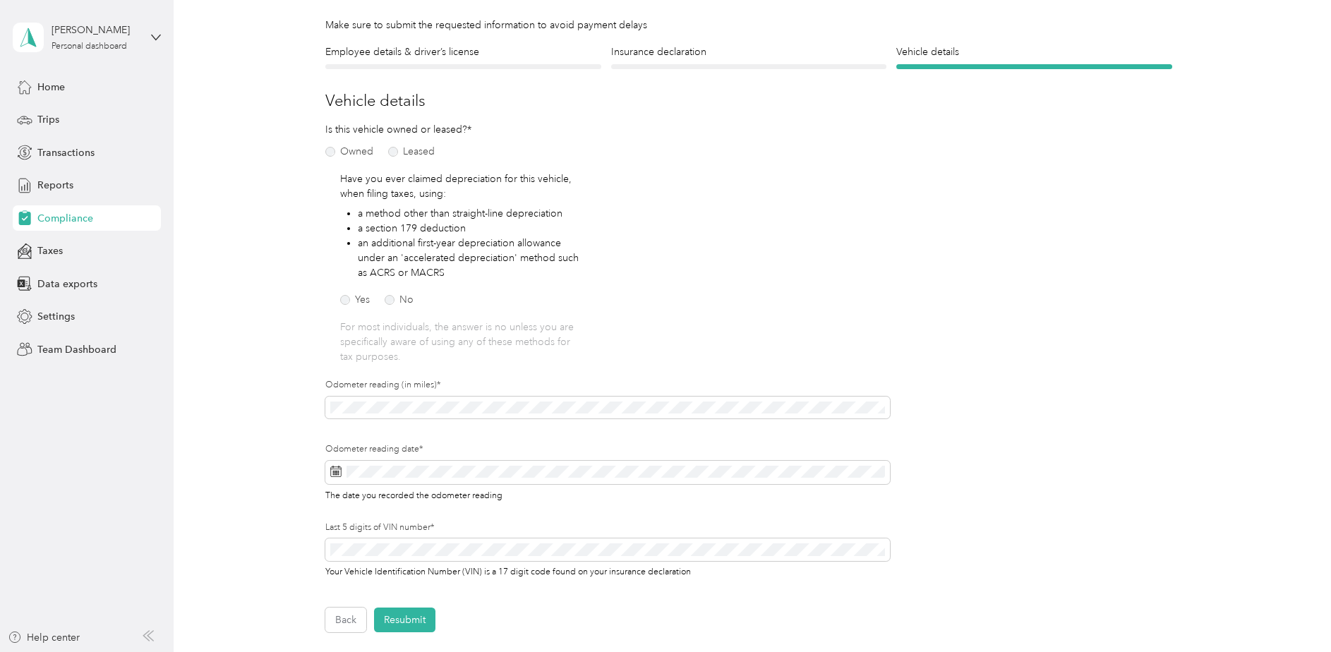
scroll to position [279, 0]
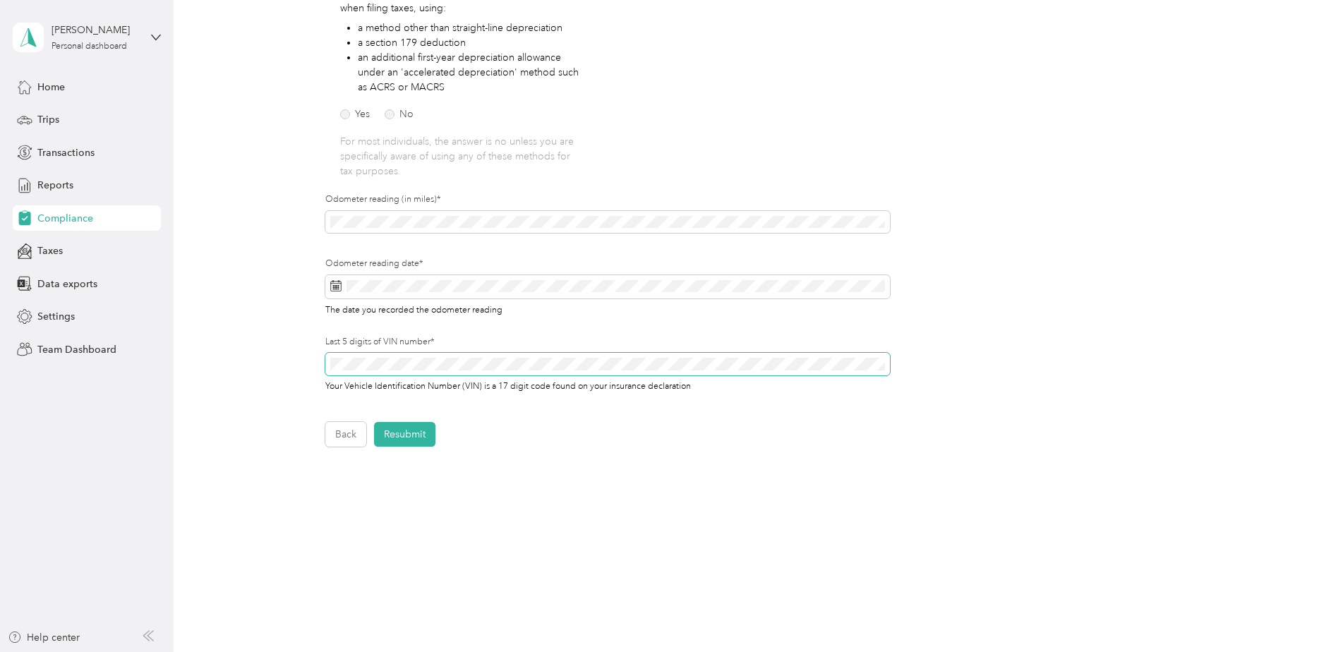
click at [301, 363] on div "Employee details & driver’s license License Insurance declaration Insurance Veh…" at bounding box center [749, 153] width 1017 height 588
click at [312, 225] on div "Employee details & driver’s license License Insurance declaration Insurance Veh…" at bounding box center [749, 153] width 1017 height 588
click at [312, 365] on div "Employee details & driver’s license License Insurance declaration Insurance Veh…" at bounding box center [749, 153] width 1017 height 588
click at [320, 220] on div "Employee details & driver’s license License Insurance declaration Insurance Veh…" at bounding box center [749, 153] width 1017 height 588
click at [289, 354] on div "Employee details & driver’s license License Insurance declaration Insurance Veh…" at bounding box center [749, 153] width 1017 height 588
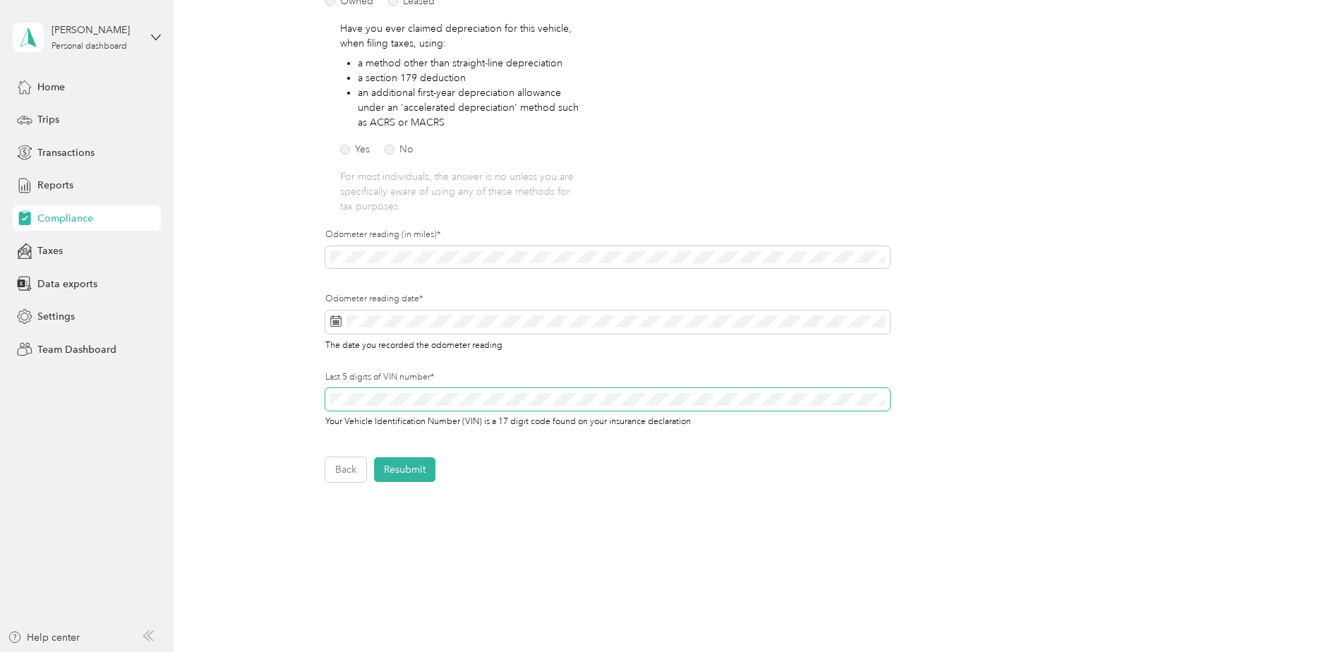
scroll to position [208, 0]
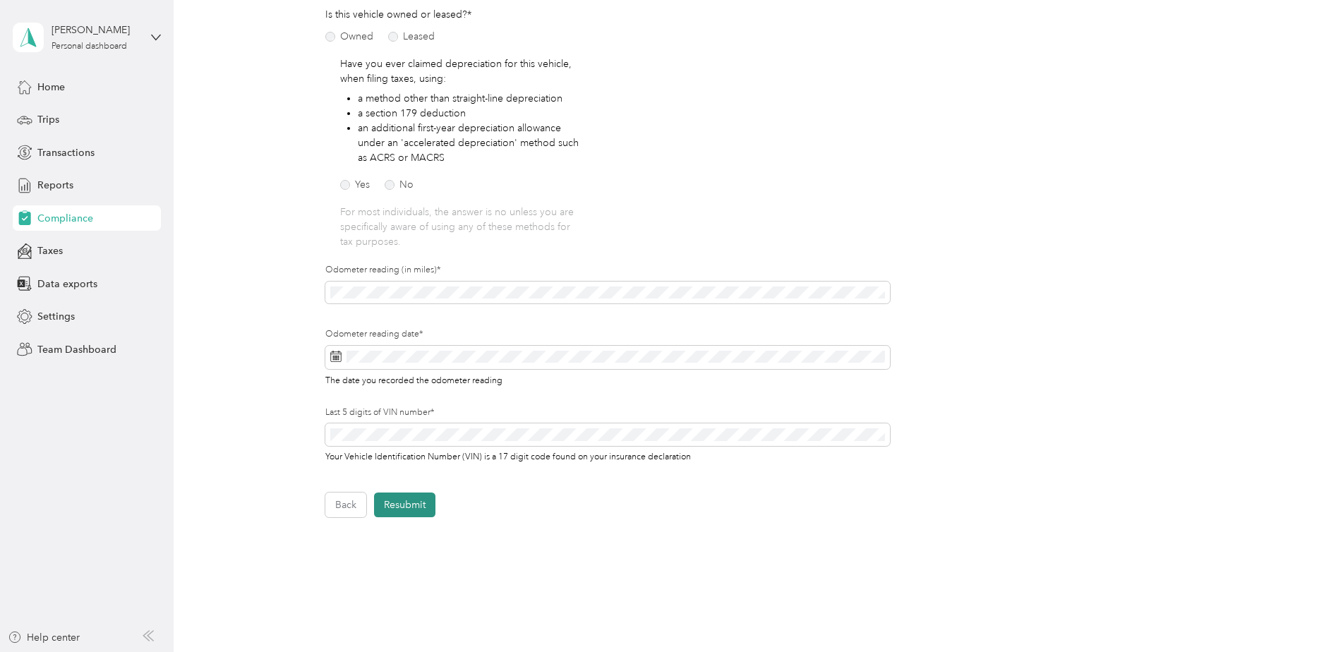
click at [403, 507] on button "Resubmit" at bounding box center [404, 505] width 61 height 25
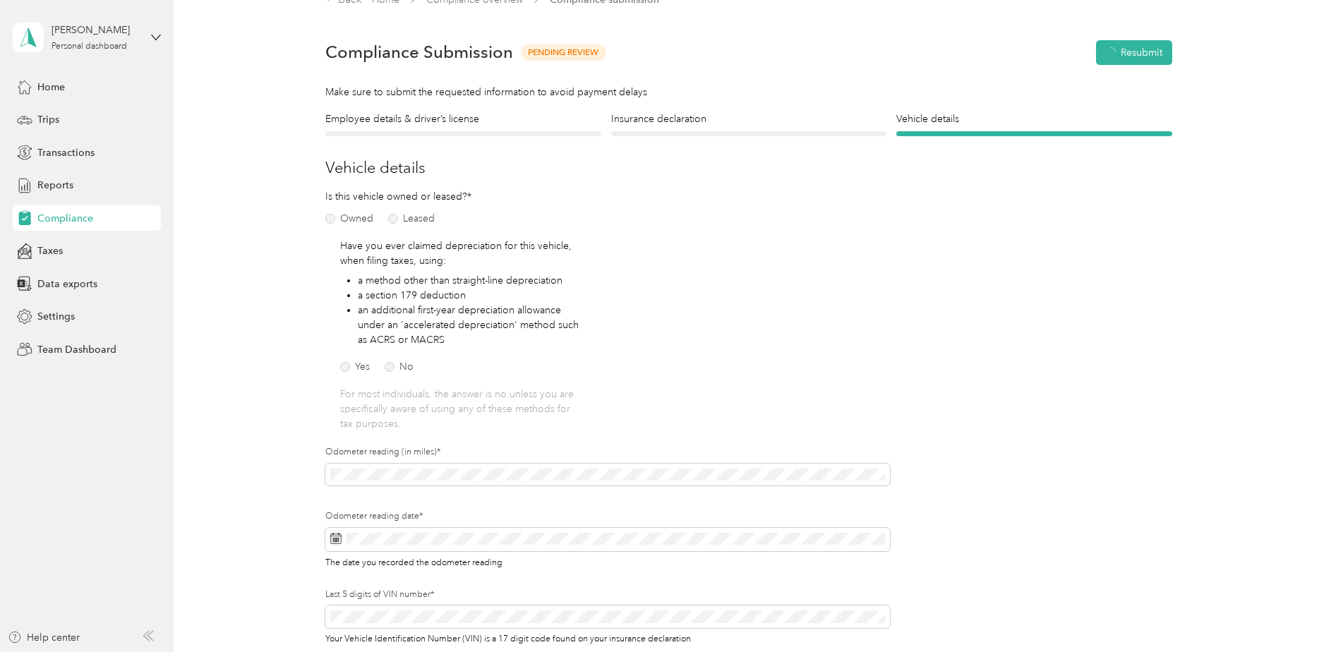
scroll to position [18, 0]
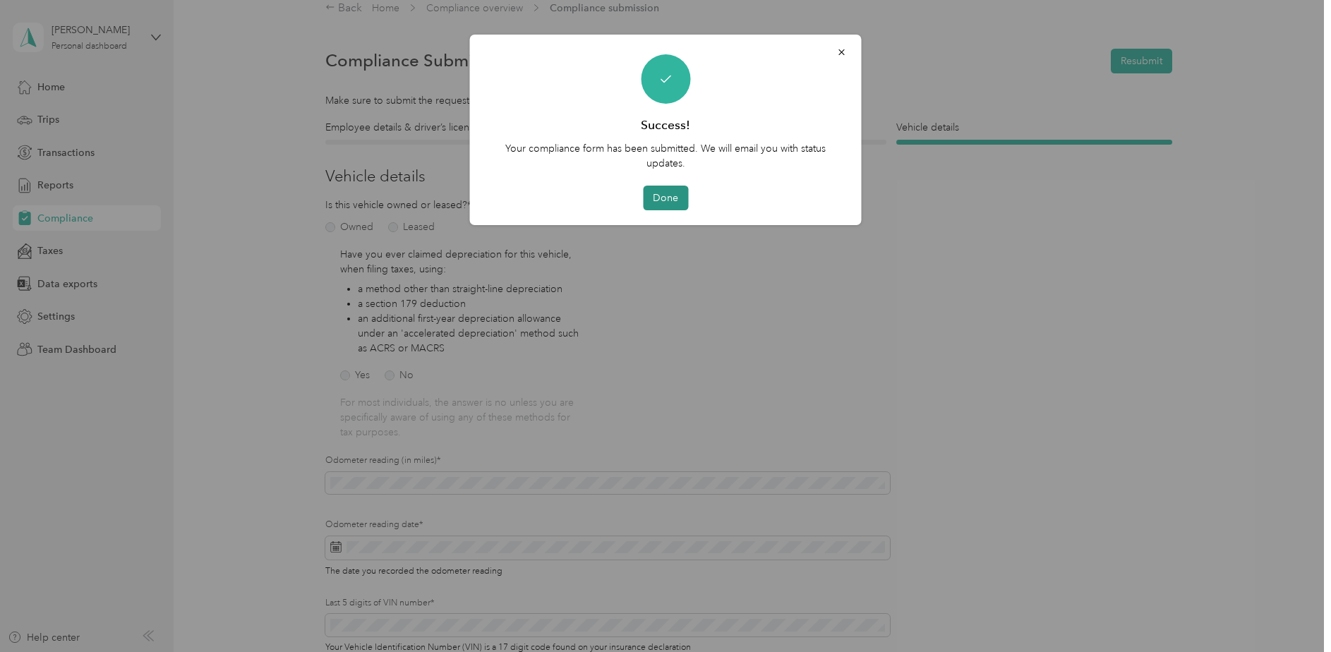
click at [669, 187] on button "Done" at bounding box center [665, 198] width 45 height 25
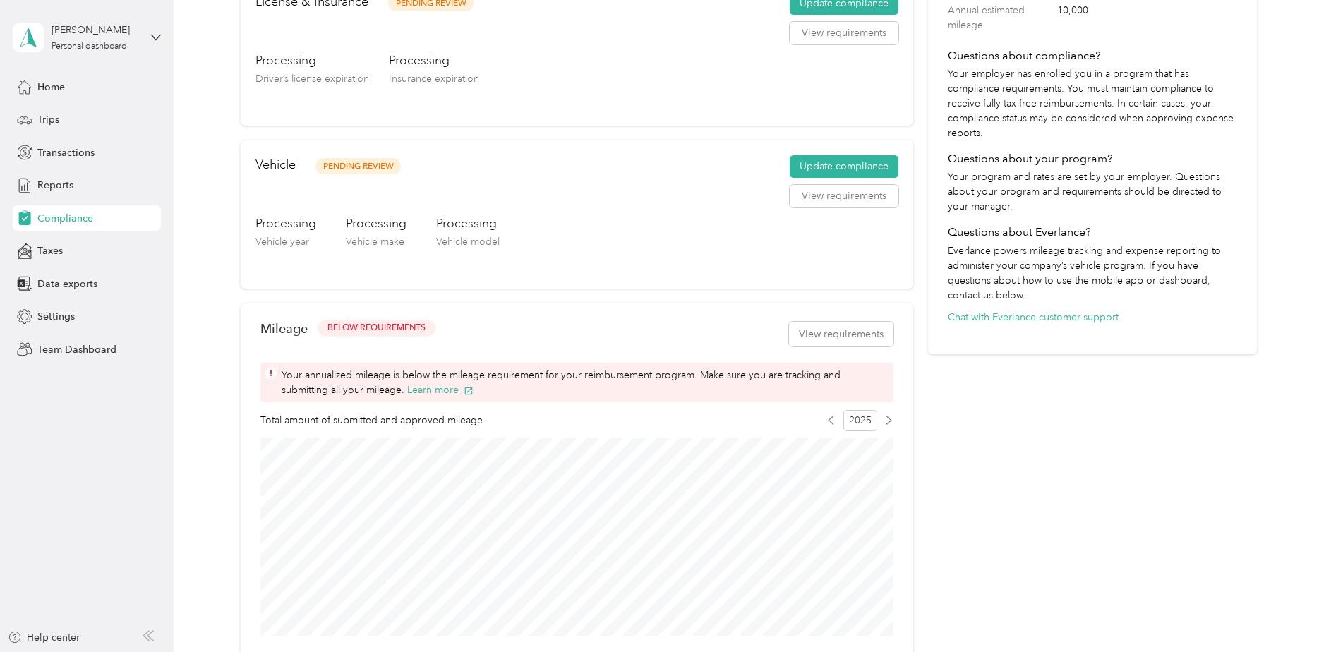
scroll to position [282, 0]
click at [823, 170] on button "Update compliance" at bounding box center [844, 165] width 109 height 23
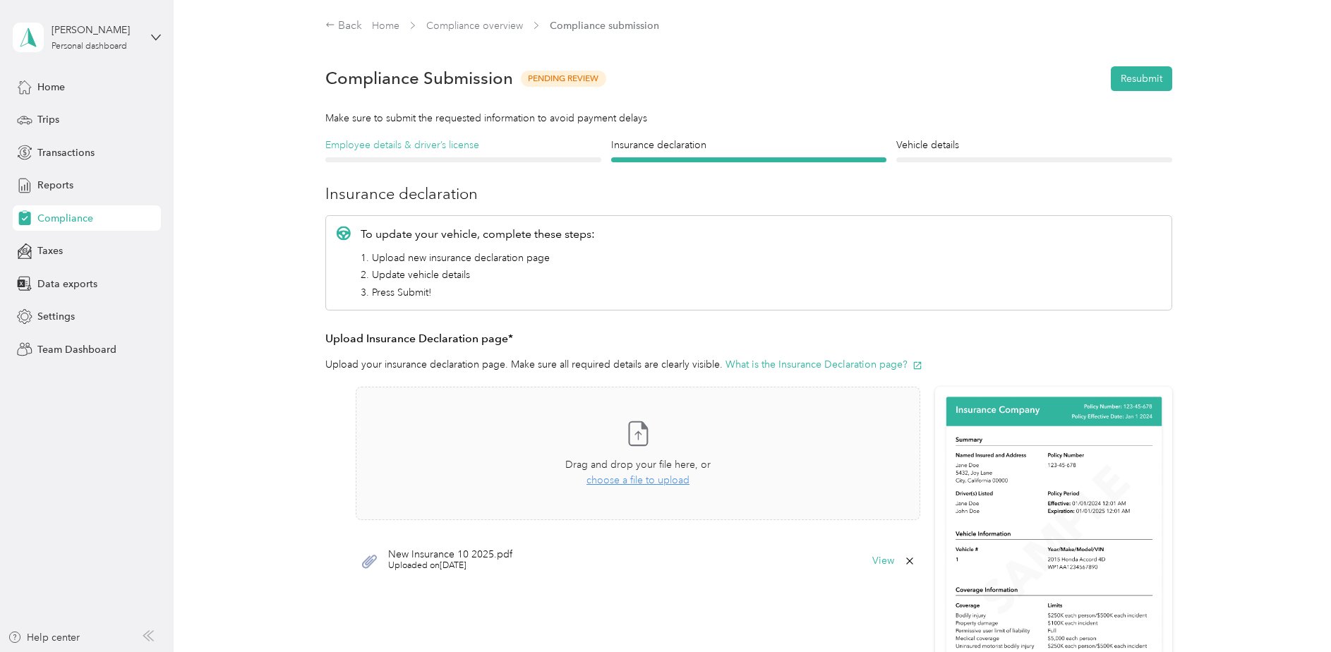
click at [386, 151] on h4 "Employee details & driver’s license" at bounding box center [463, 145] width 276 height 15
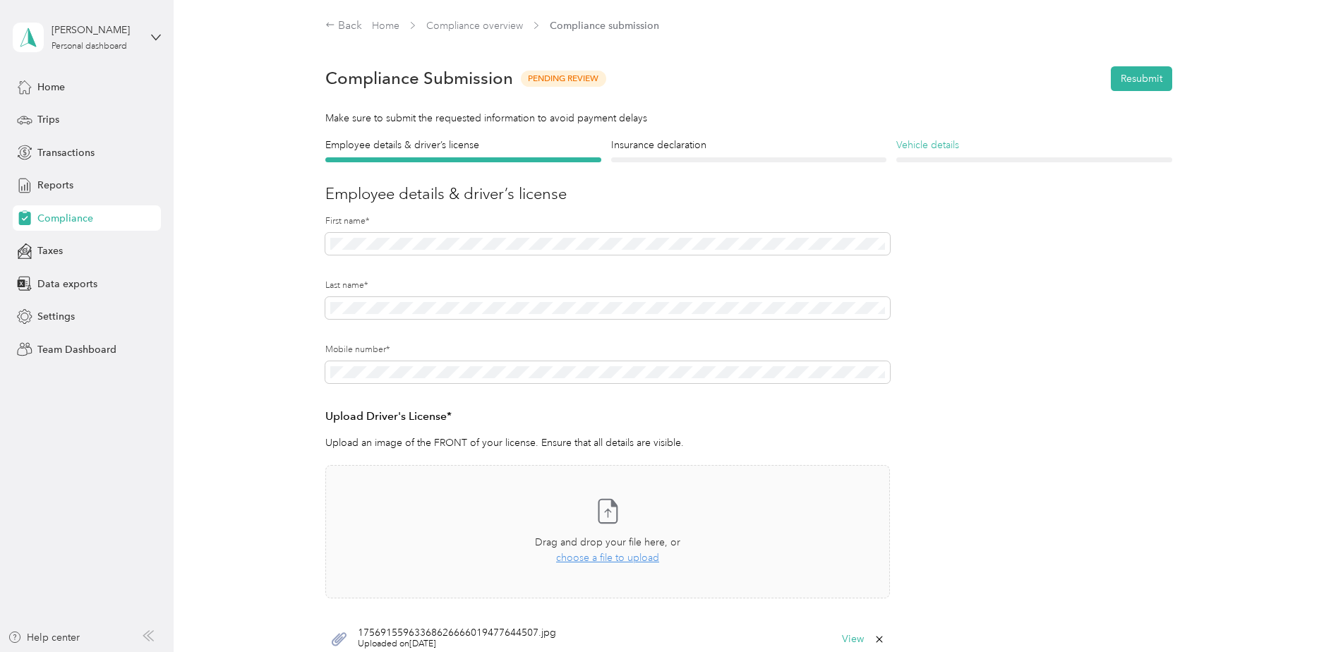
click at [938, 143] on h4 "Vehicle details" at bounding box center [1035, 145] width 276 height 15
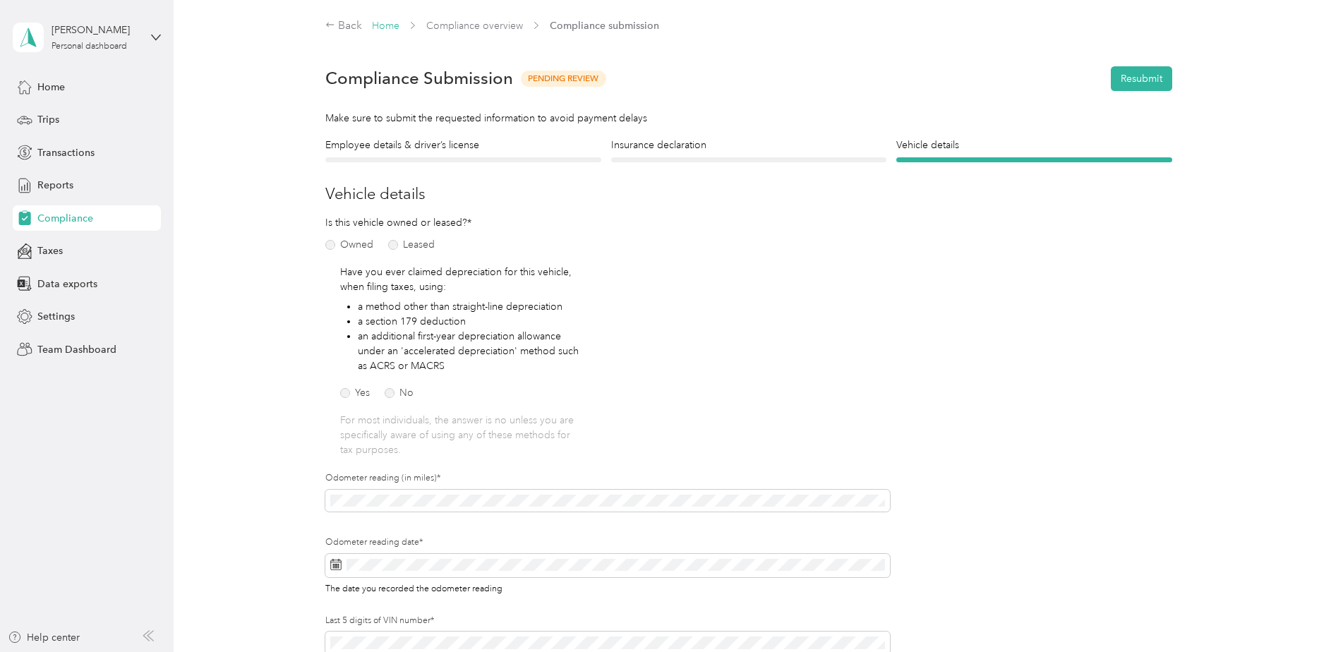
click at [391, 28] on link "Home" at bounding box center [386, 26] width 28 height 12
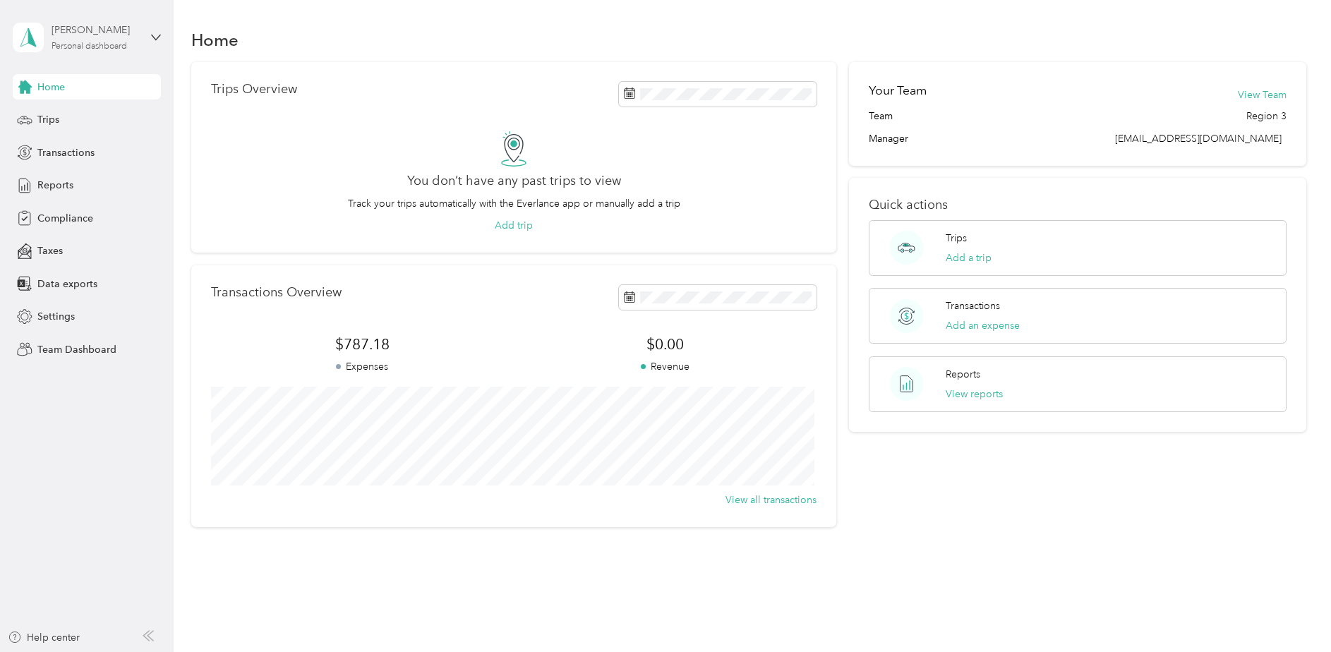
click at [55, 49] on div "Personal dashboard" at bounding box center [90, 46] width 76 height 8
click at [297, 35] on div "Home" at bounding box center [749, 40] width 1116 height 30
click at [65, 120] on div "Trips" at bounding box center [87, 119] width 148 height 25
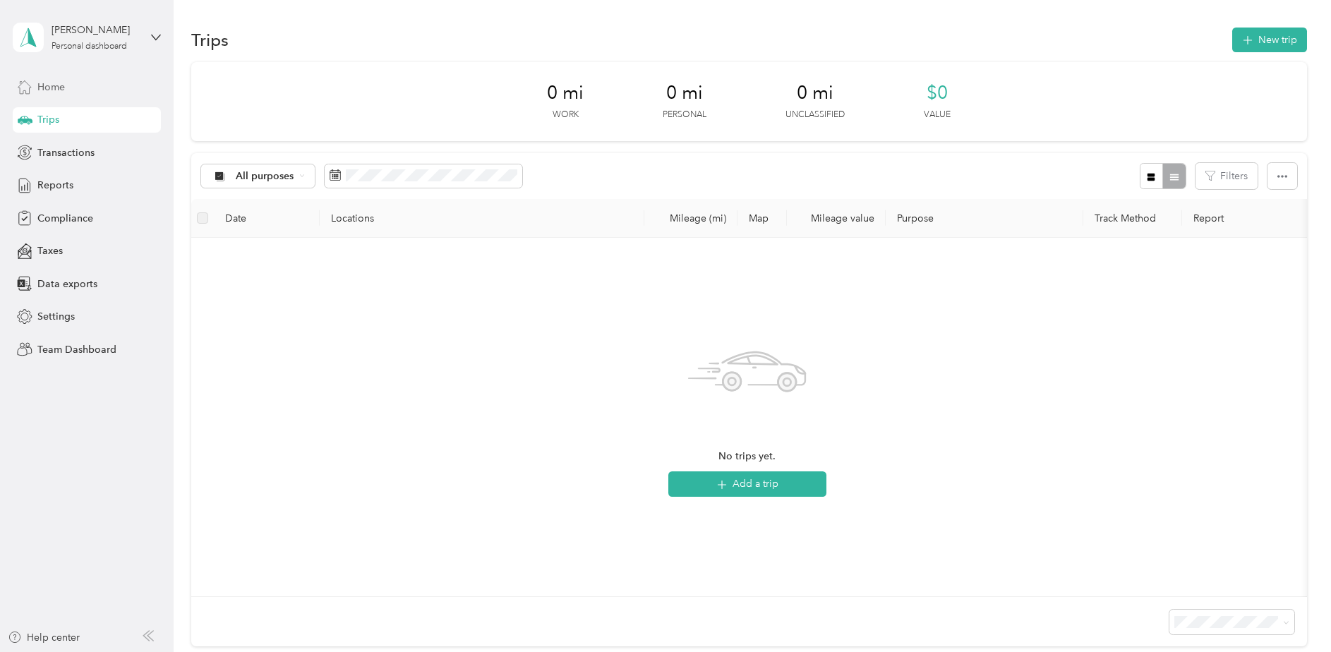
click at [53, 83] on span "Home" at bounding box center [51, 87] width 28 height 15
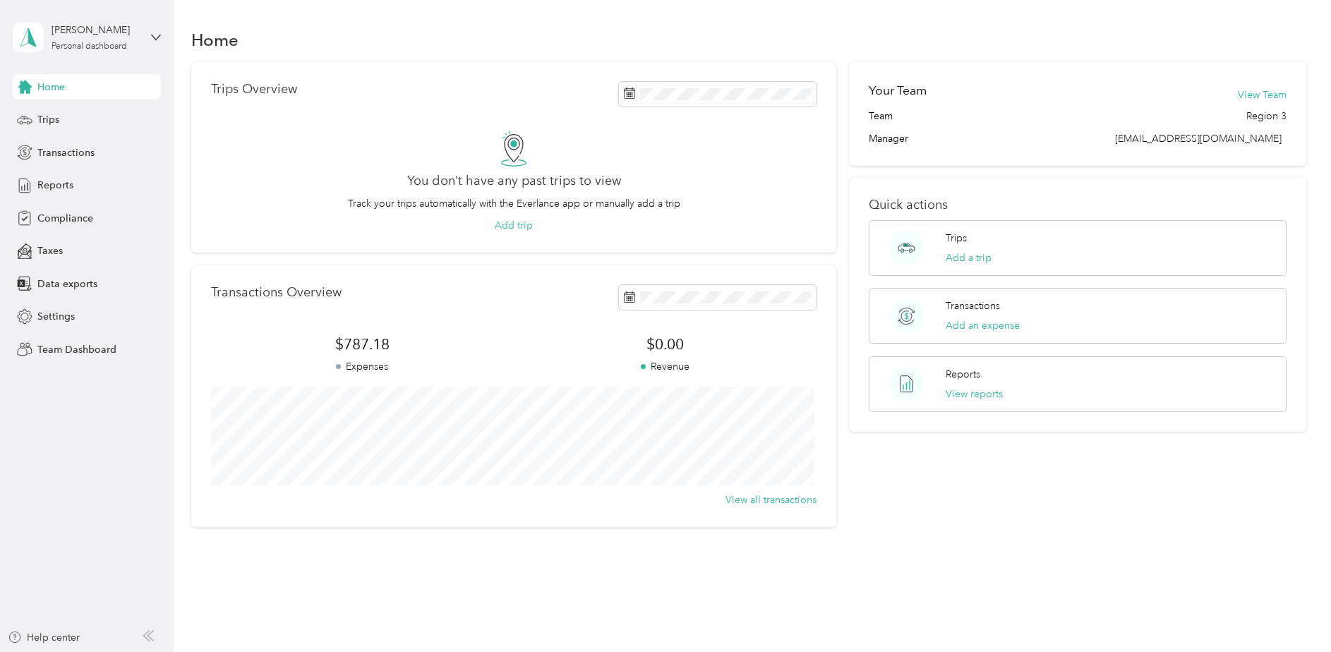
click at [40, 84] on span "Home" at bounding box center [51, 87] width 28 height 15
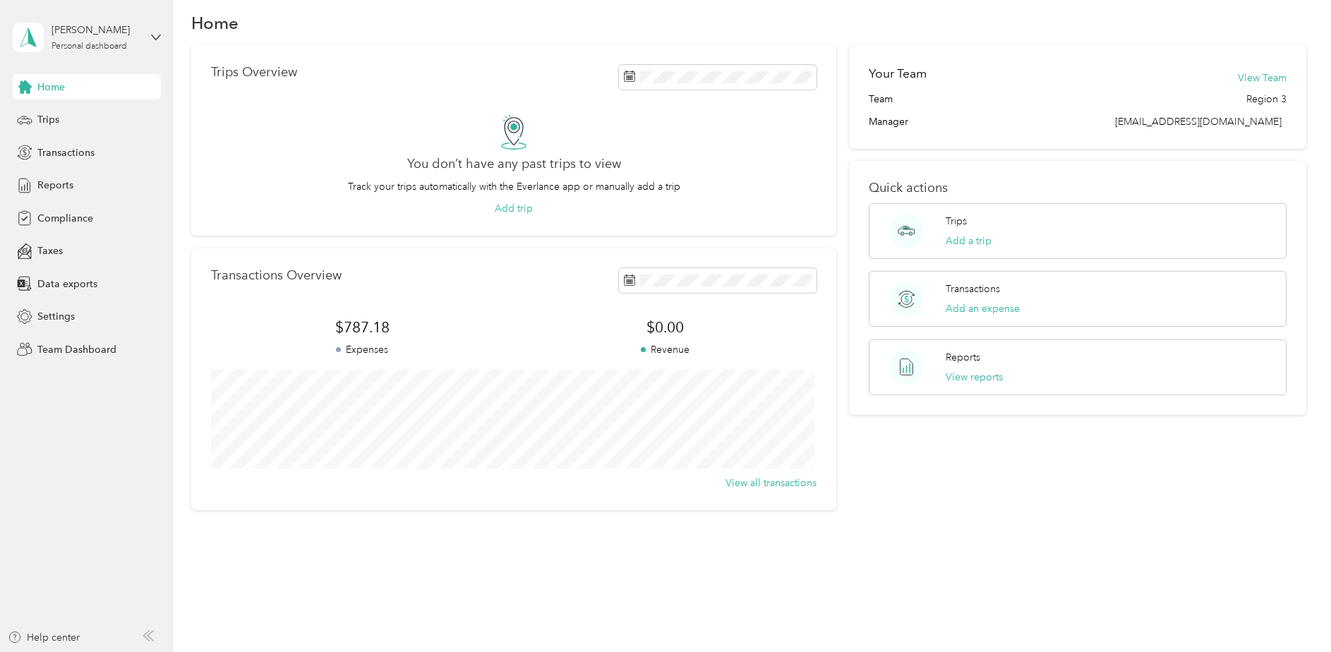
scroll to position [21, 0]
click at [782, 481] on button "View all transactions" at bounding box center [771, 479] width 91 height 15
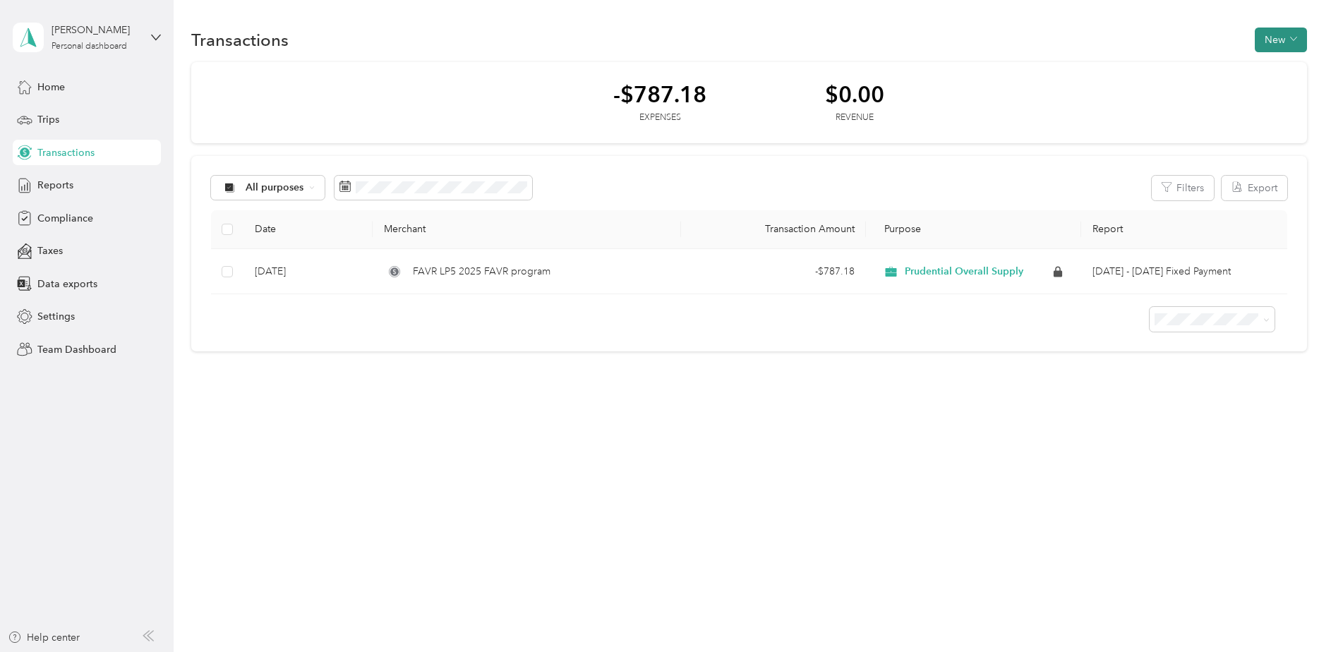
click at [1269, 40] on button "New" at bounding box center [1281, 40] width 52 height 25
click at [1179, 39] on div "Transactions New" at bounding box center [749, 40] width 1116 height 30
